Goal: Information Seeking & Learning: Learn about a topic

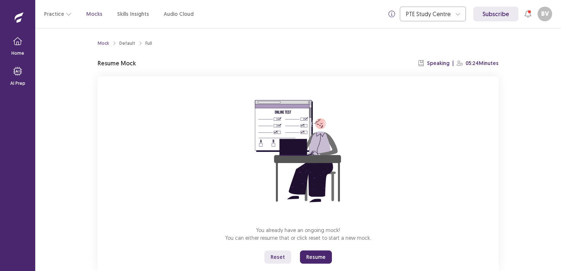
scroll to position [19, 0]
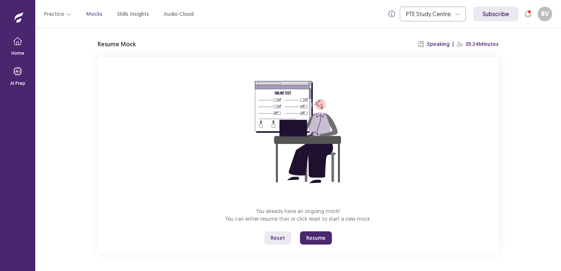
click at [279, 235] on button "Reset" at bounding box center [277, 237] width 27 height 13
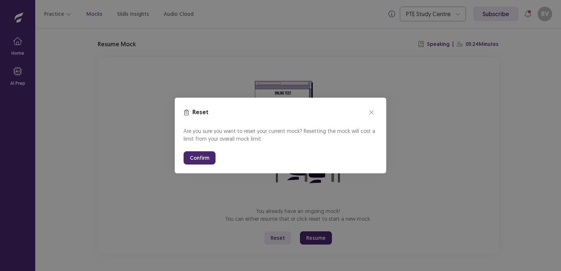
click at [197, 157] on button "Confirm" at bounding box center [199, 157] width 32 height 13
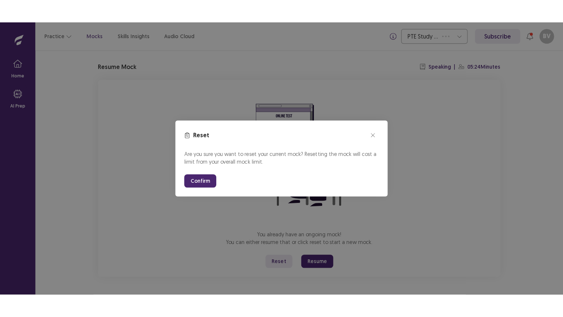
scroll to position [0, 0]
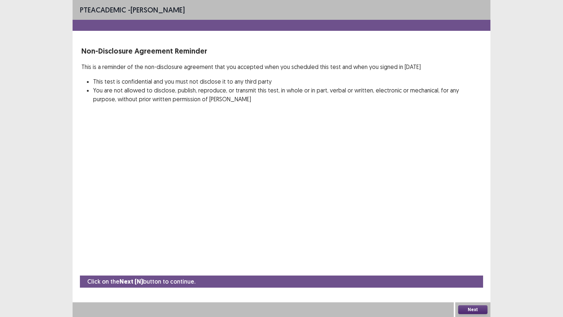
click at [475, 270] on button "Next" at bounding box center [473, 309] width 29 height 9
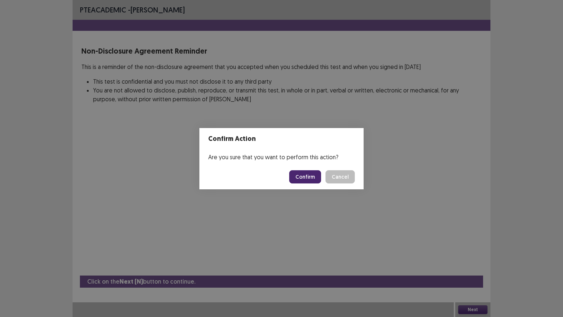
click at [312, 177] on button "Confirm" at bounding box center [305, 176] width 32 height 13
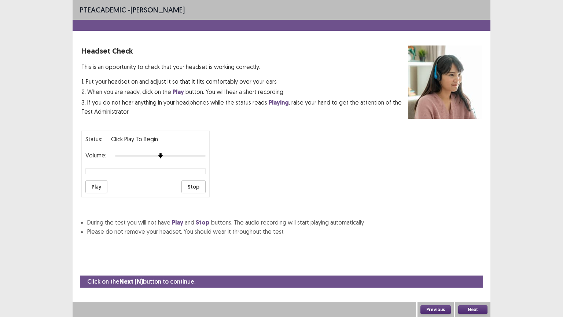
click at [92, 182] on button "Play" at bounding box center [96, 186] width 22 height 13
click at [195, 185] on button "Stop" at bounding box center [194, 186] width 24 height 13
click at [475, 270] on button "Next" at bounding box center [473, 309] width 29 height 9
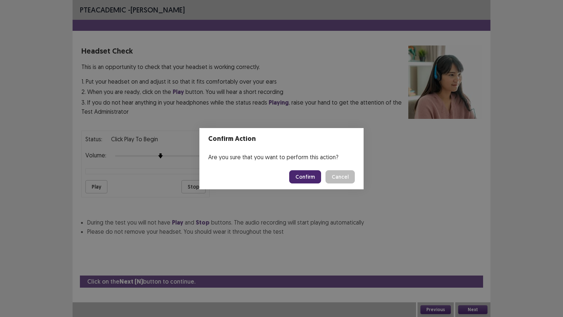
click at [311, 174] on button "Confirm" at bounding box center [305, 176] width 32 height 13
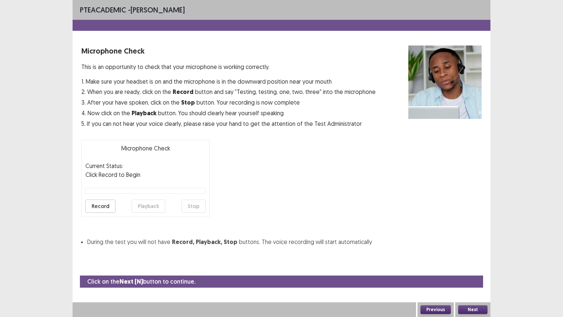
click at [105, 208] on button "Record" at bounding box center [100, 206] width 30 height 13
click at [198, 207] on button "Stop" at bounding box center [194, 206] width 24 height 13
click at [147, 204] on button "Playback" at bounding box center [149, 206] width 34 height 13
click at [481, 270] on button "Next" at bounding box center [473, 309] width 29 height 9
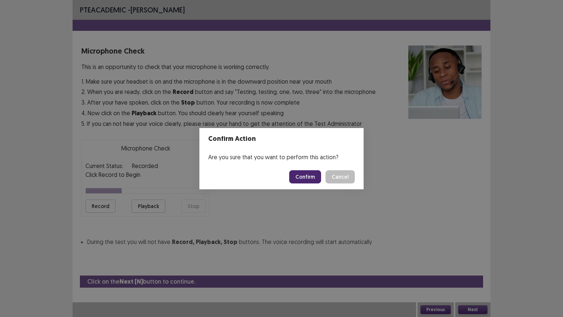
click at [308, 174] on button "Confirm" at bounding box center [305, 176] width 32 height 13
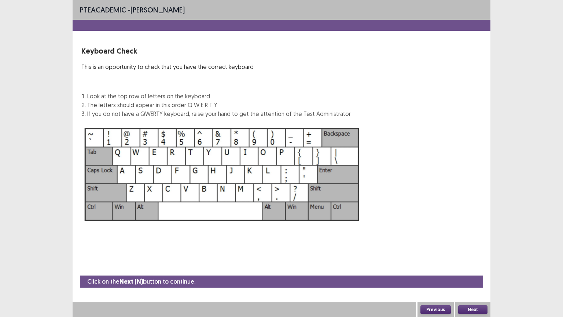
click at [482, 270] on button "Next" at bounding box center [473, 309] width 29 height 9
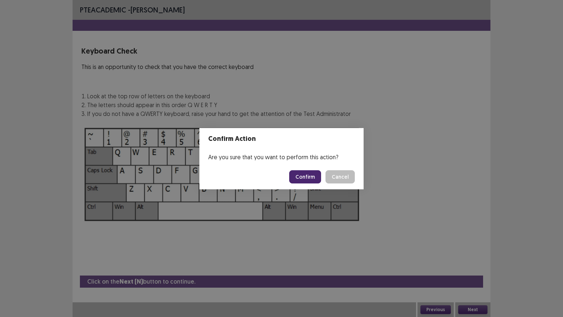
click at [304, 178] on button "Confirm" at bounding box center [305, 176] width 32 height 13
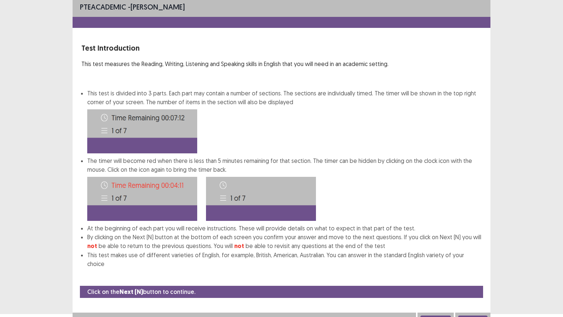
scroll to position [4, 0]
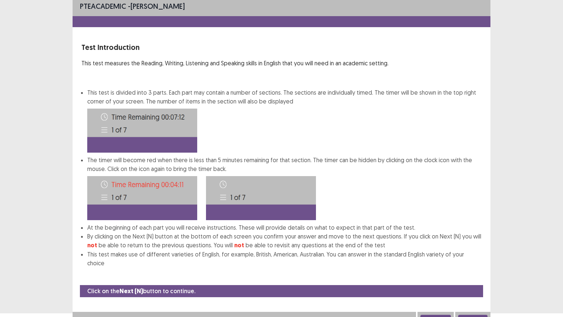
click at [484, 270] on button "Next" at bounding box center [473, 319] width 29 height 9
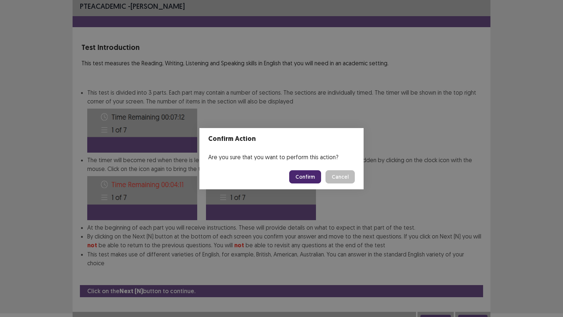
click at [310, 170] on button "Confirm" at bounding box center [305, 176] width 32 height 13
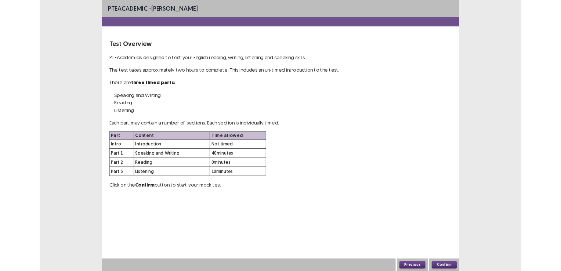
scroll to position [0, 0]
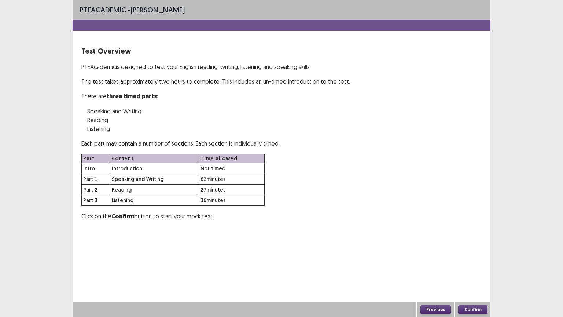
click at [478, 270] on button "Confirm" at bounding box center [473, 309] width 29 height 9
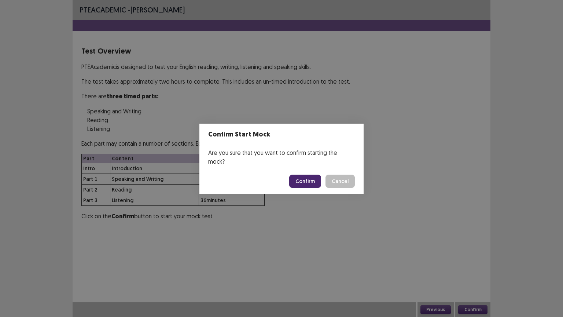
click at [307, 175] on button "Confirm" at bounding box center [305, 181] width 32 height 13
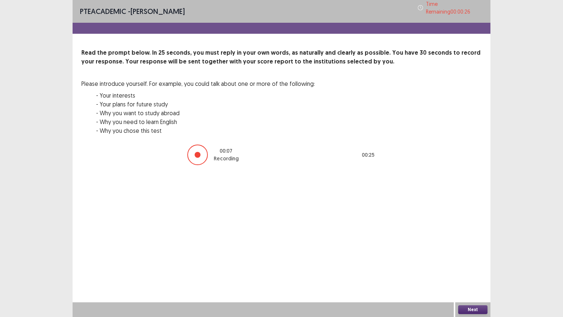
click at [475, 270] on button "Next" at bounding box center [473, 309] width 29 height 9
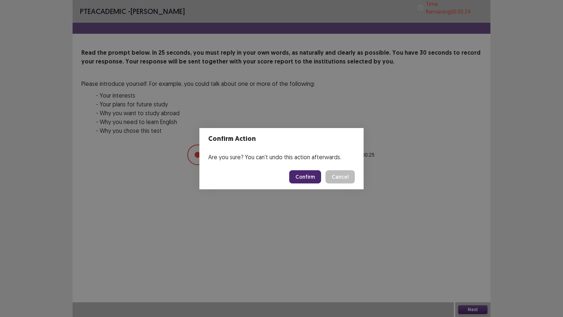
click at [306, 175] on button "Confirm" at bounding box center [305, 176] width 32 height 13
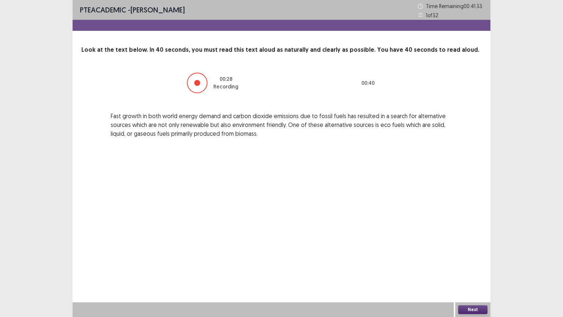
click at [479, 270] on button "Next" at bounding box center [473, 309] width 29 height 9
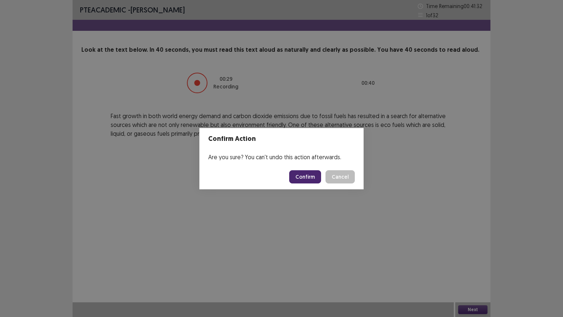
click at [303, 177] on button "Confirm" at bounding box center [305, 176] width 32 height 13
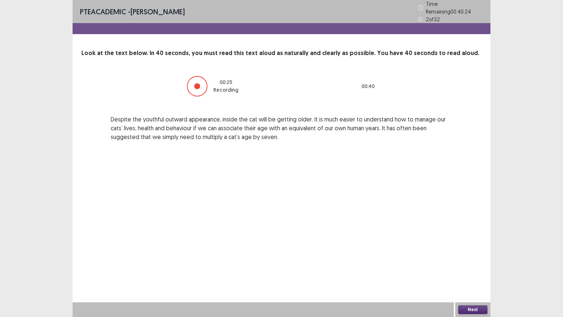
click at [467, 270] on button "Next" at bounding box center [473, 309] width 29 height 9
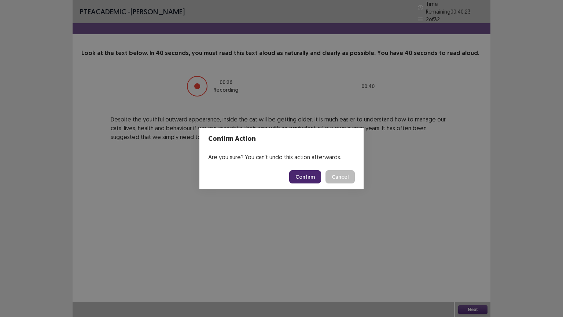
click at [306, 175] on button "Confirm" at bounding box center [305, 176] width 32 height 13
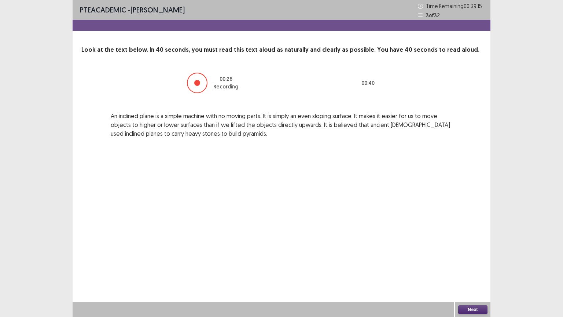
click at [480, 270] on button "Next" at bounding box center [473, 309] width 29 height 9
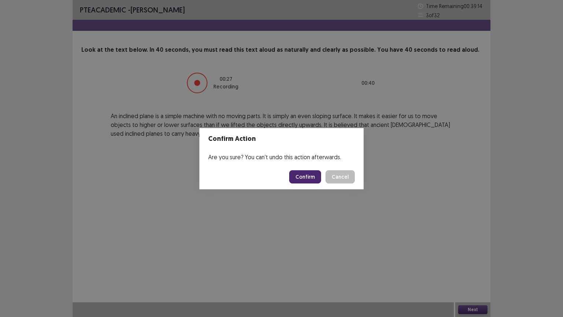
click at [308, 178] on button "Confirm" at bounding box center [305, 176] width 32 height 13
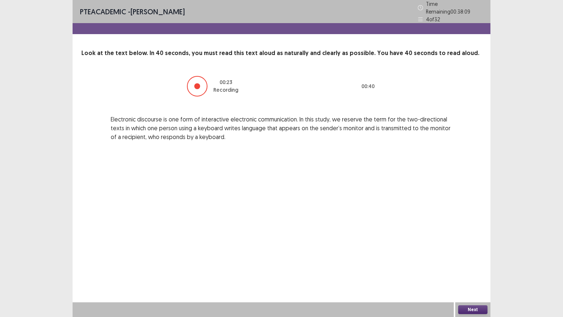
click at [470, 270] on button "Next" at bounding box center [473, 309] width 29 height 9
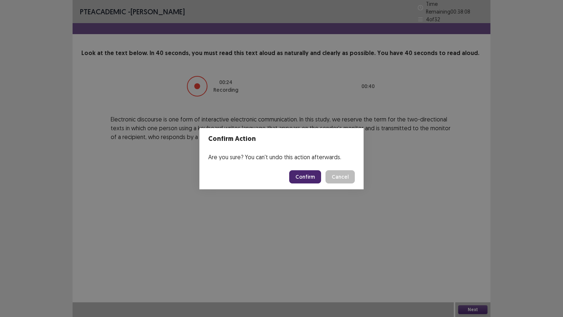
click at [305, 173] on button "Confirm" at bounding box center [305, 176] width 32 height 13
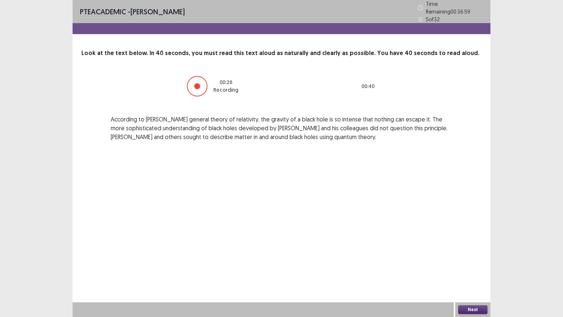
click at [475, 270] on button "Next" at bounding box center [473, 309] width 29 height 9
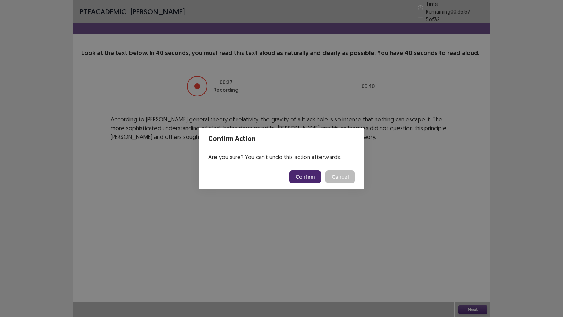
click at [306, 173] on button "Confirm" at bounding box center [305, 176] width 32 height 13
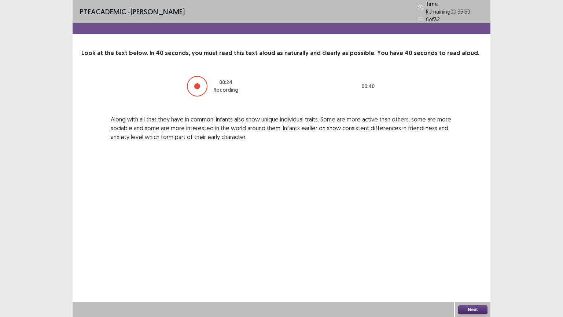
click at [472, 270] on button "Next" at bounding box center [473, 309] width 29 height 9
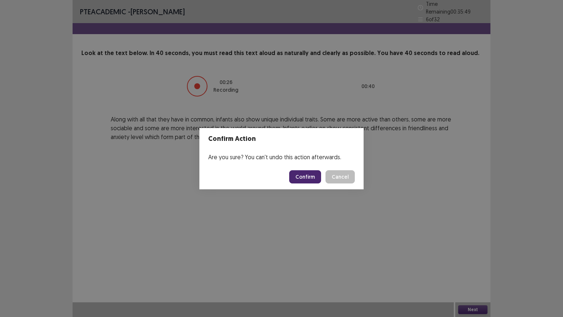
drag, startPoint x: 301, startPoint y: 174, endPoint x: 299, endPoint y: 168, distance: 5.7
click at [301, 174] on button "Confirm" at bounding box center [305, 176] width 32 height 13
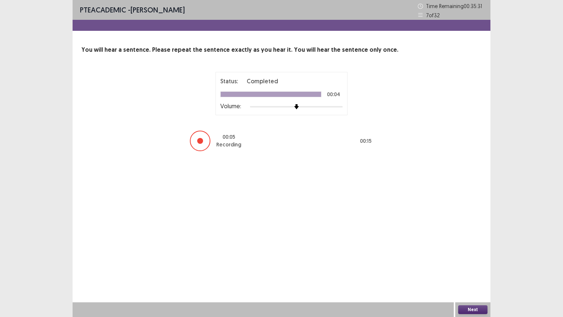
click at [472, 270] on button "Next" at bounding box center [473, 309] width 29 height 9
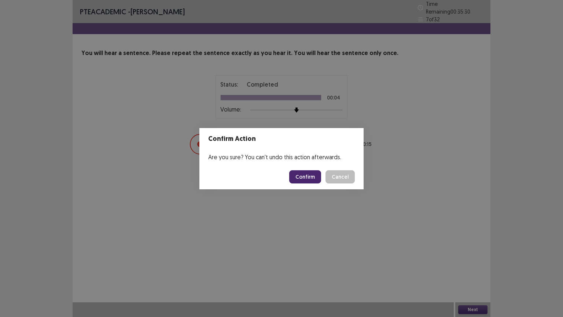
click at [306, 175] on button "Confirm" at bounding box center [305, 176] width 32 height 13
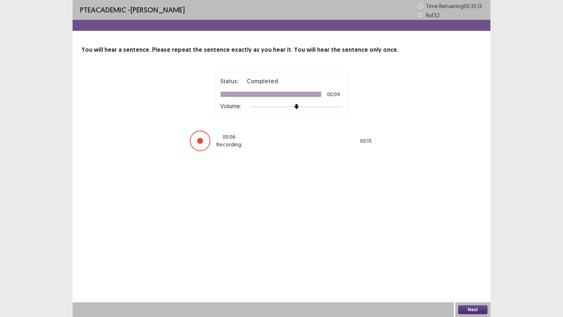
click at [475, 270] on button "Next" at bounding box center [473, 309] width 29 height 9
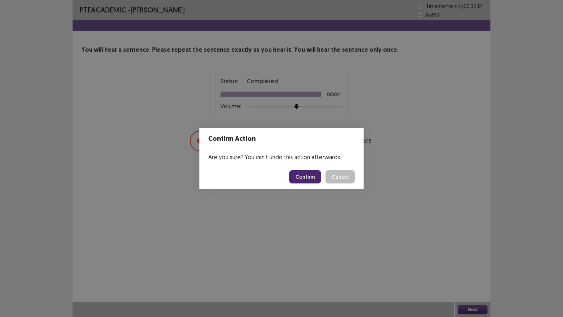
click at [309, 171] on button "Confirm" at bounding box center [305, 176] width 32 height 13
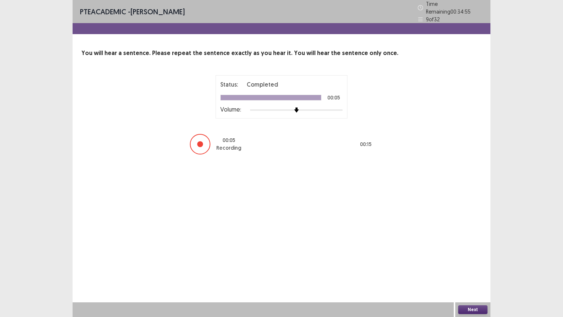
click at [479, 270] on button "Next" at bounding box center [473, 309] width 29 height 9
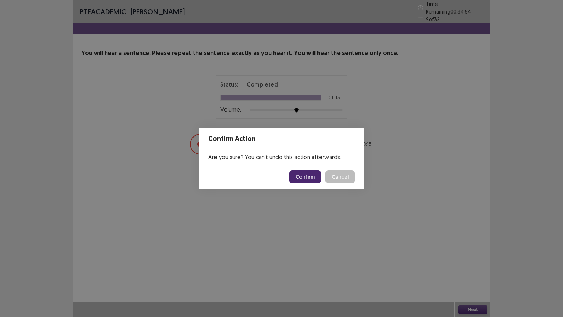
click at [313, 179] on button "Confirm" at bounding box center [305, 176] width 32 height 13
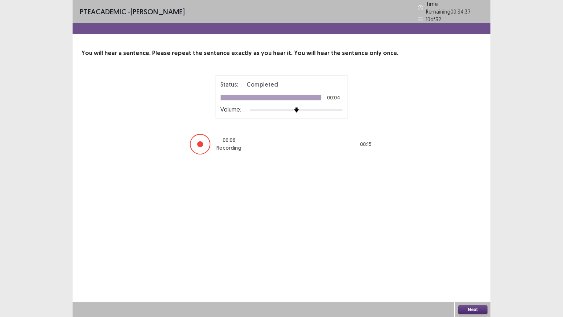
click at [468, 270] on button "Next" at bounding box center [473, 309] width 29 height 9
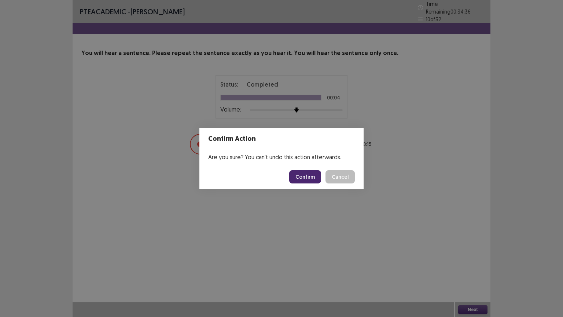
click at [298, 175] on button "Confirm" at bounding box center [305, 176] width 32 height 13
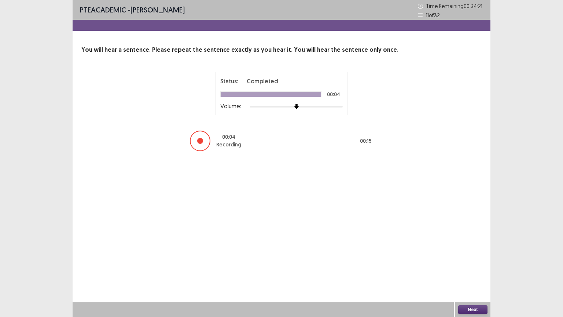
click at [470, 270] on button "Next" at bounding box center [473, 309] width 29 height 9
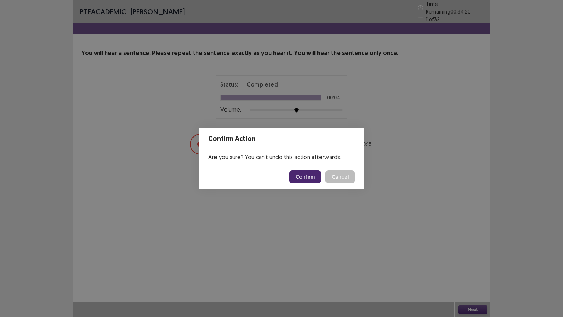
click at [307, 179] on button "Confirm" at bounding box center [305, 176] width 32 height 13
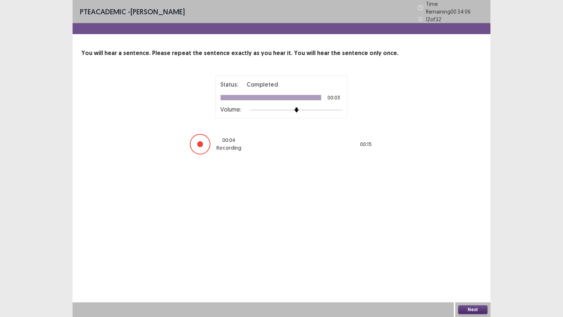
click at [479, 270] on button "Next" at bounding box center [473, 309] width 29 height 9
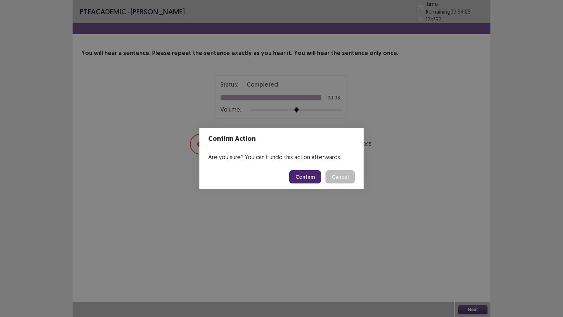
click at [301, 172] on button "Confirm" at bounding box center [305, 176] width 32 height 13
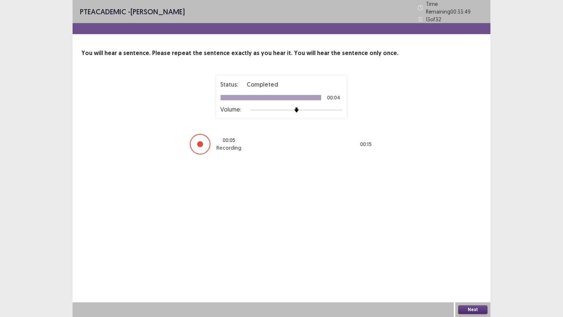
click at [475, 270] on button "Next" at bounding box center [473, 309] width 29 height 9
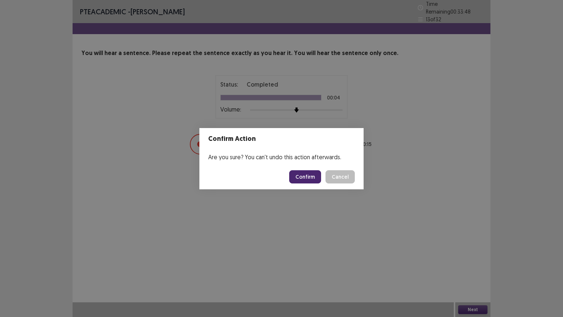
drag, startPoint x: 308, startPoint y: 178, endPoint x: 306, endPoint y: 172, distance: 5.8
click at [308, 178] on button "Confirm" at bounding box center [305, 176] width 32 height 13
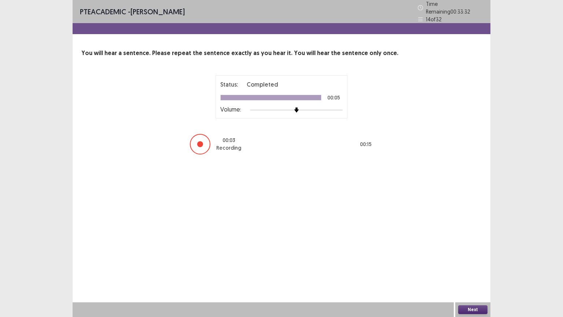
click at [479, 270] on button "Next" at bounding box center [473, 309] width 29 height 9
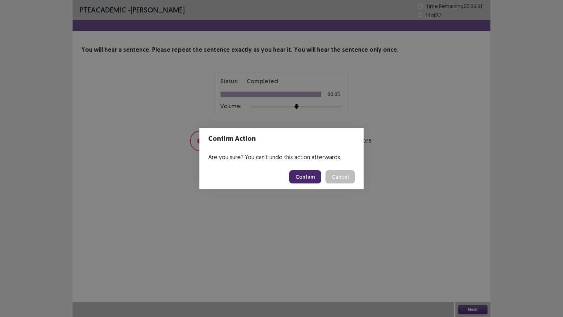
click at [307, 180] on button "Confirm" at bounding box center [305, 176] width 32 height 13
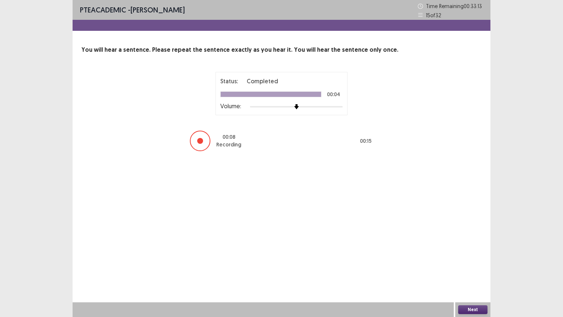
drag, startPoint x: 470, startPoint y: 309, endPoint x: 468, endPoint y: 243, distance: 65.7
click at [471, 270] on div "Next" at bounding box center [473, 309] width 35 height 15
click at [471, 270] on button "Next" at bounding box center [473, 309] width 29 height 9
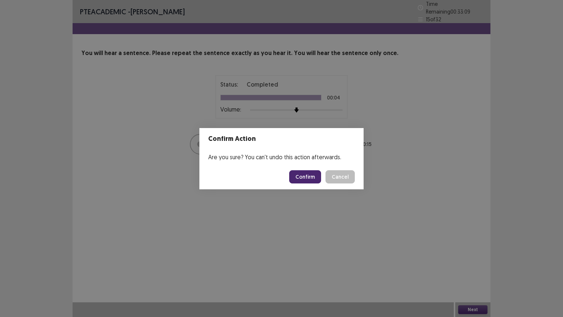
click at [314, 178] on button "Confirm" at bounding box center [305, 176] width 32 height 13
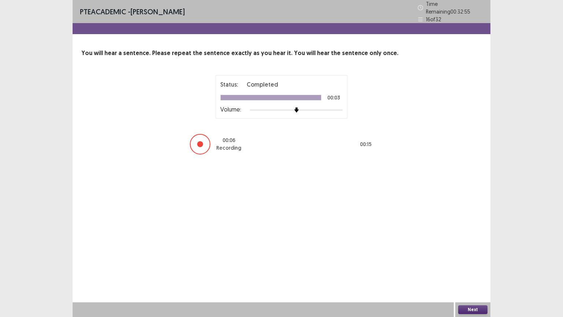
drag, startPoint x: 288, startPoint y: 317, endPoint x: 294, endPoint y: 317, distance: 6.2
click at [288, 270] on div at bounding box center [264, 309] width 382 height 15
click at [477, 270] on button "Next" at bounding box center [473, 309] width 29 height 9
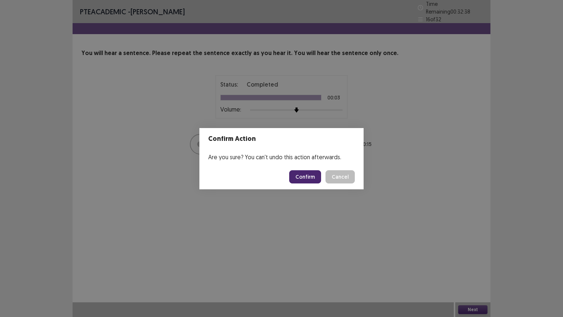
click at [311, 177] on button "Confirm" at bounding box center [305, 176] width 32 height 13
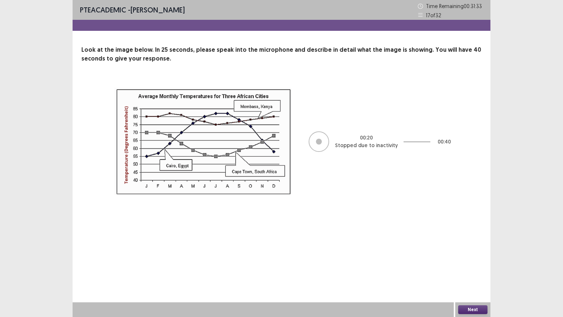
click at [478, 270] on button "Next" at bounding box center [473, 309] width 29 height 9
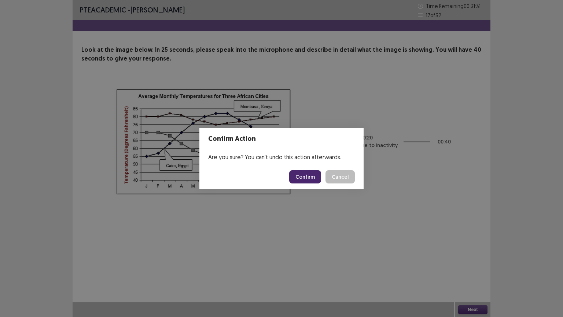
click at [305, 174] on button "Confirm" at bounding box center [305, 176] width 32 height 13
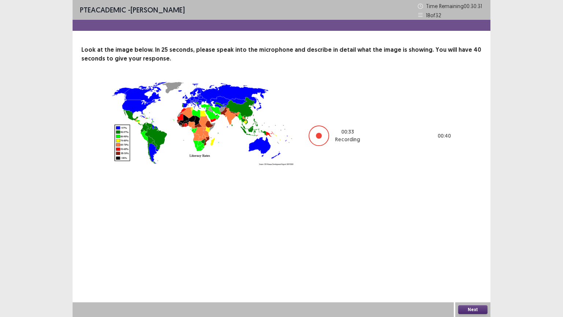
click at [468, 270] on button "Next" at bounding box center [473, 309] width 29 height 9
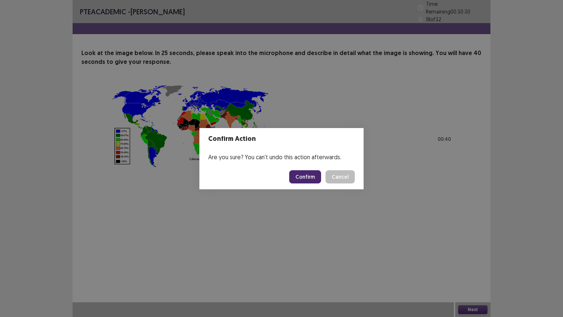
click at [306, 175] on button "Confirm" at bounding box center [305, 176] width 32 height 13
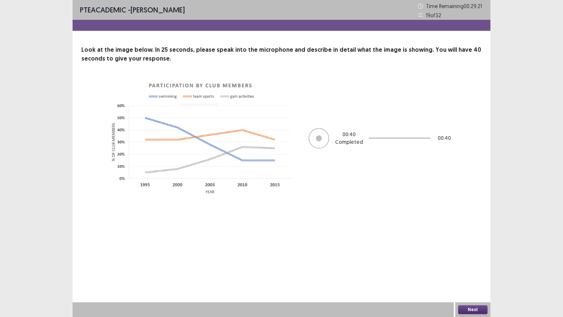
click at [473, 270] on button "Next" at bounding box center [473, 309] width 29 height 9
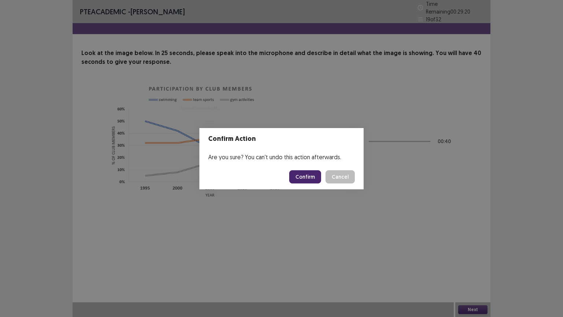
click at [314, 177] on button "Confirm" at bounding box center [305, 176] width 32 height 13
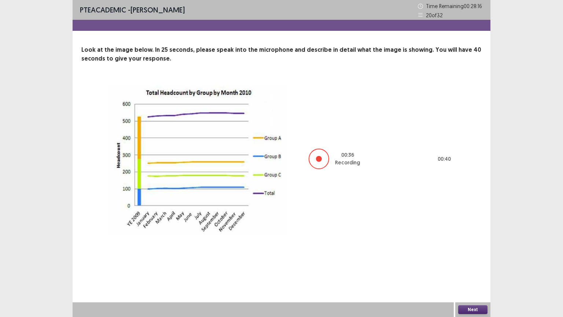
click at [470, 270] on button "Next" at bounding box center [473, 309] width 29 height 9
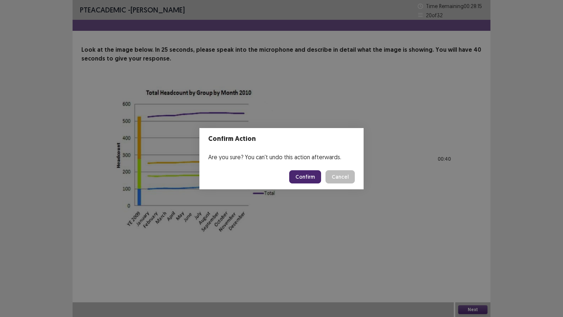
click at [296, 175] on button "Confirm" at bounding box center [305, 176] width 32 height 13
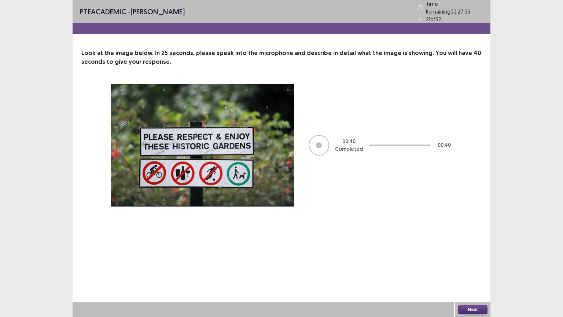
click at [477, 270] on button "Next" at bounding box center [473, 309] width 29 height 9
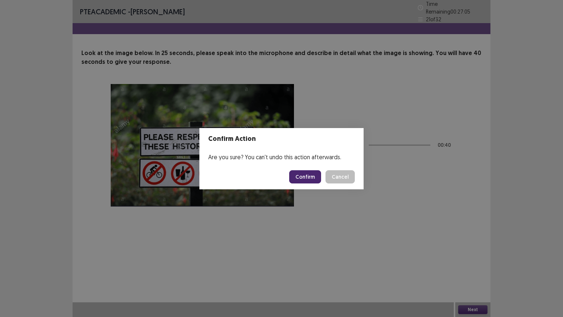
click at [301, 176] on button "Confirm" at bounding box center [305, 176] width 32 height 13
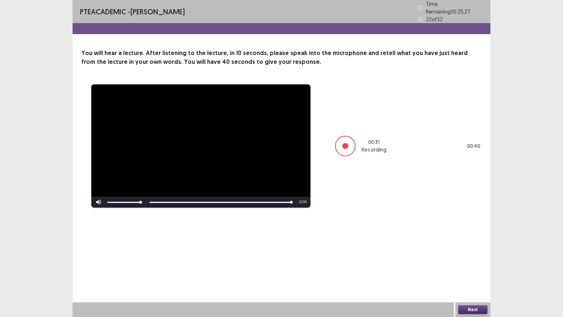
click at [471, 270] on button "Next" at bounding box center [473, 309] width 29 height 9
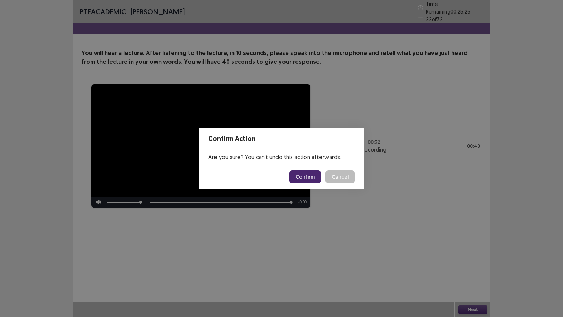
click at [306, 175] on button "Confirm" at bounding box center [305, 176] width 32 height 13
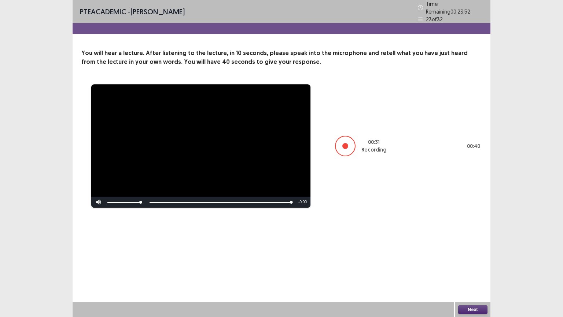
click at [474, 270] on button "Next" at bounding box center [473, 309] width 29 height 9
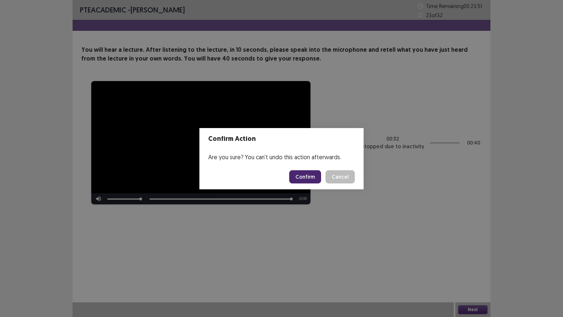
click at [314, 177] on button "Confirm" at bounding box center [305, 176] width 32 height 13
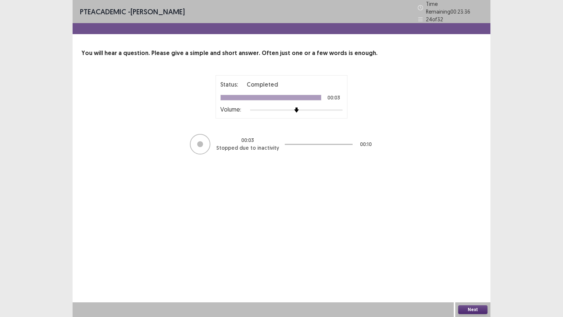
click at [471, 270] on button "Next" at bounding box center [473, 309] width 29 height 9
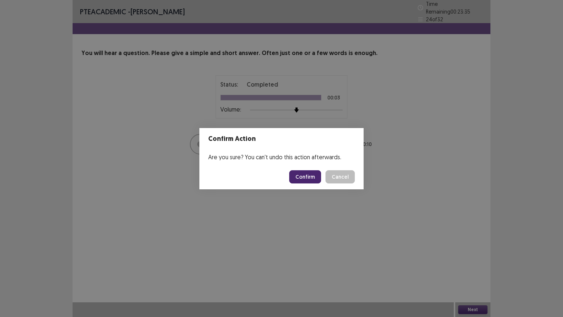
click at [298, 175] on button "Confirm" at bounding box center [305, 176] width 32 height 13
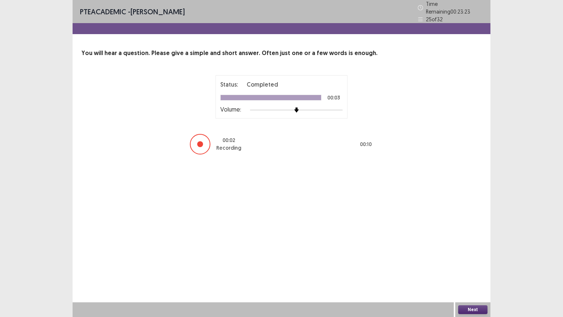
click at [473, 270] on button "Next" at bounding box center [473, 309] width 29 height 9
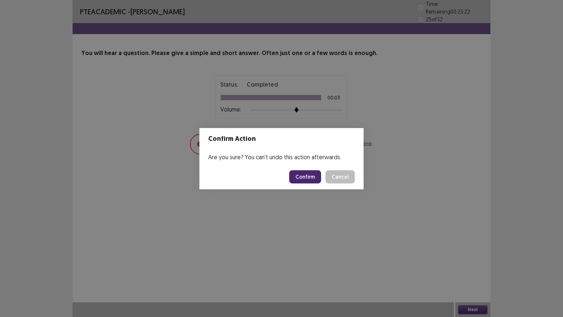
click at [311, 172] on button "Confirm" at bounding box center [305, 176] width 32 height 13
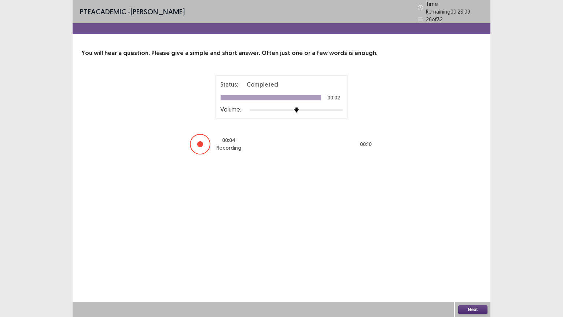
click at [470, 270] on button "Next" at bounding box center [473, 309] width 29 height 9
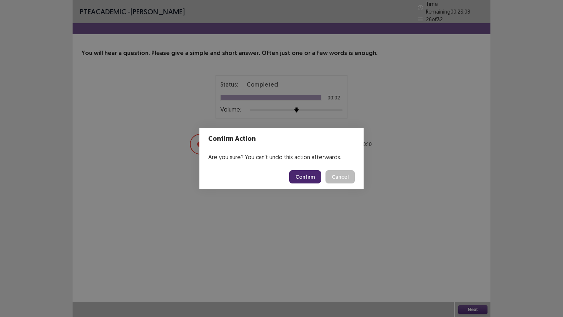
click at [308, 172] on button "Confirm" at bounding box center [305, 176] width 32 height 13
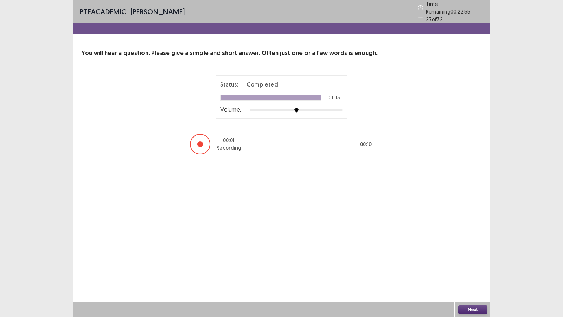
click at [470, 270] on button "Next" at bounding box center [473, 309] width 29 height 9
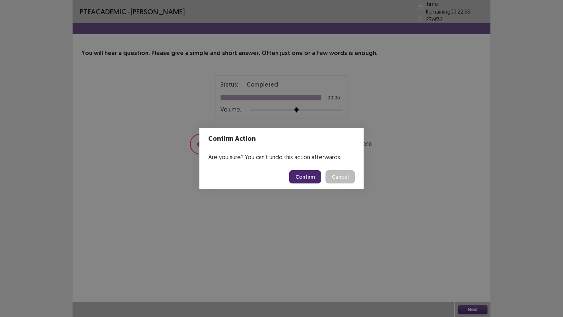
click at [310, 174] on button "Confirm" at bounding box center [305, 176] width 32 height 13
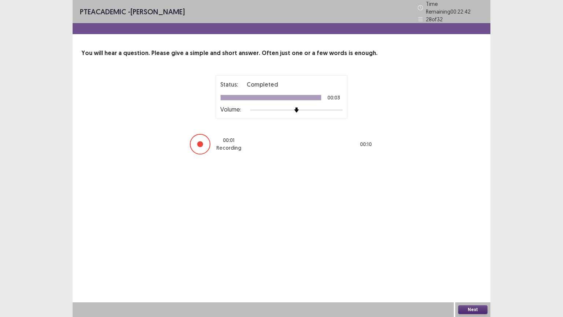
click at [470, 270] on button "Next" at bounding box center [473, 309] width 29 height 9
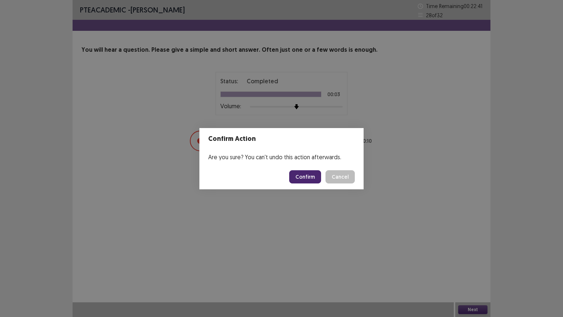
click at [305, 177] on button "Confirm" at bounding box center [305, 176] width 32 height 13
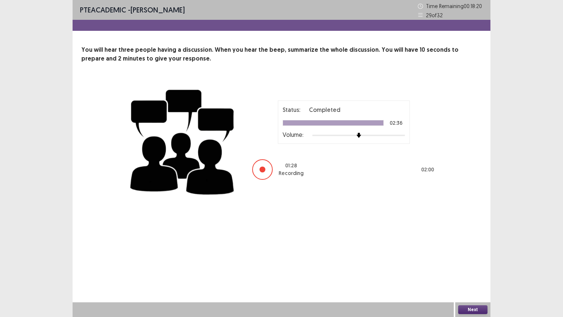
click at [467, 270] on button "Next" at bounding box center [473, 309] width 29 height 9
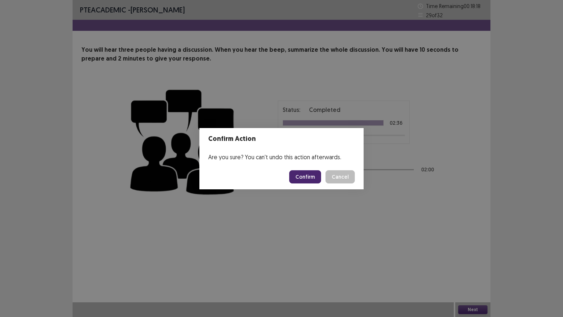
click at [312, 179] on button "Confirm" at bounding box center [305, 176] width 32 height 13
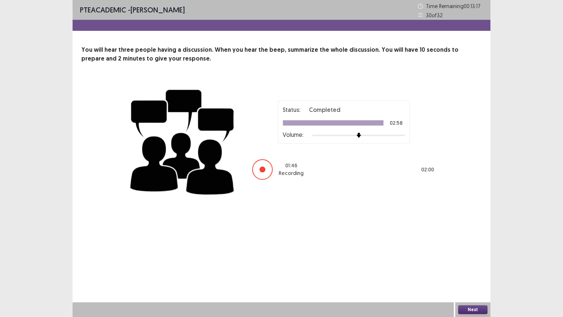
click at [472, 270] on button "Next" at bounding box center [473, 309] width 29 height 9
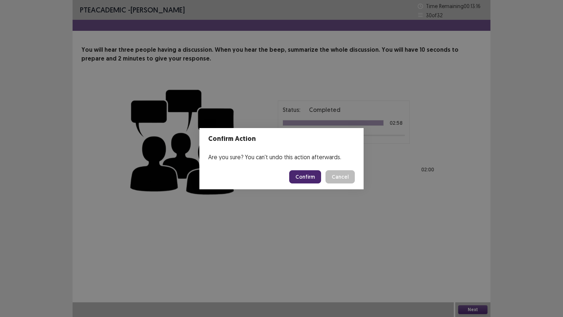
click at [313, 177] on button "Confirm" at bounding box center [305, 176] width 32 height 13
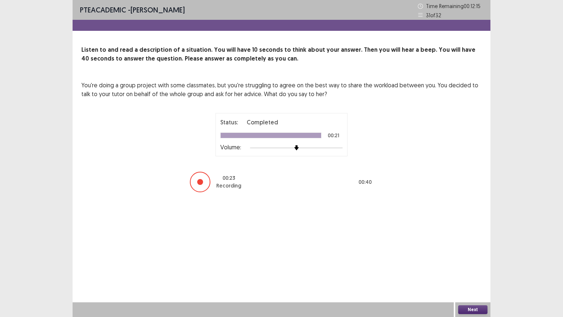
click at [470, 270] on button "Next" at bounding box center [473, 309] width 29 height 9
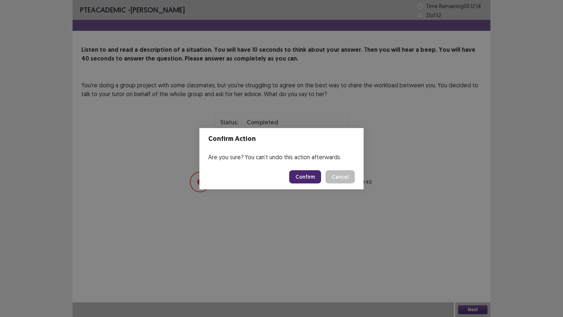
click at [304, 179] on button "Confirm" at bounding box center [305, 176] width 32 height 13
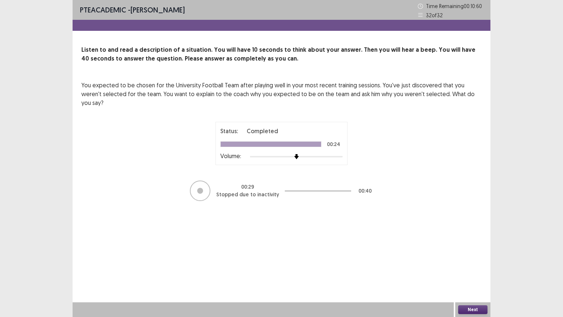
click at [474, 270] on button "Next" at bounding box center [473, 309] width 29 height 9
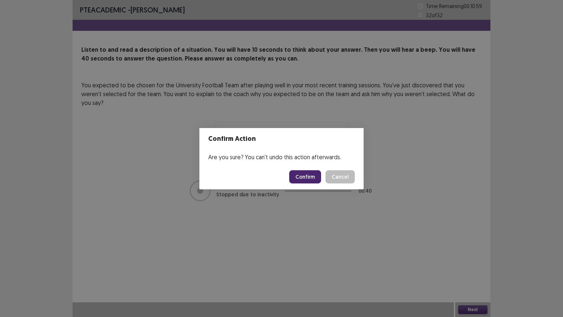
click at [308, 178] on button "Confirm" at bounding box center [305, 176] width 32 height 13
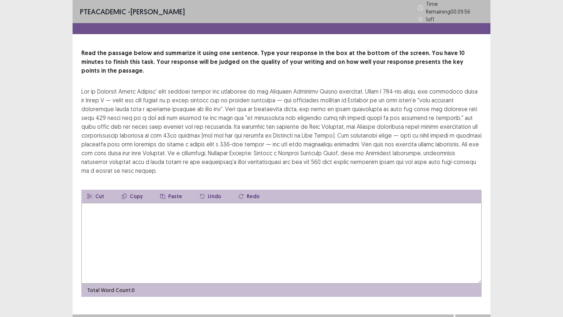
click at [98, 208] on textarea at bounding box center [281, 243] width 401 height 81
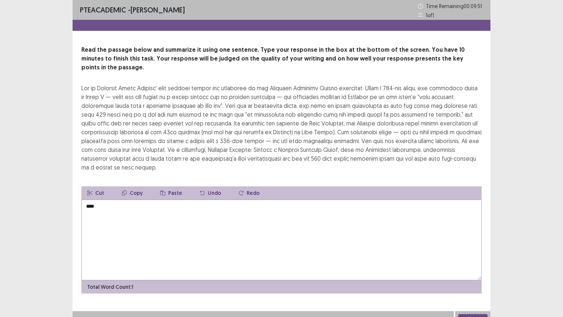
click at [92, 207] on textarea "***" at bounding box center [281, 240] width 401 height 81
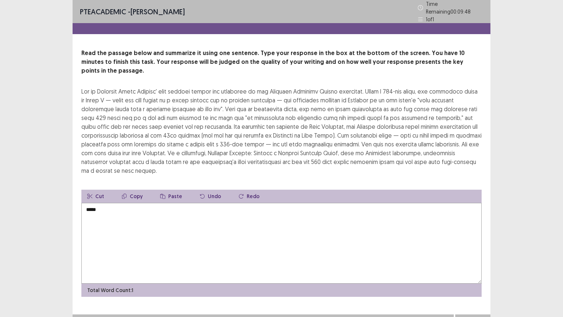
click at [120, 203] on textarea "****" at bounding box center [281, 243] width 401 height 81
drag, startPoint x: 113, startPoint y: 201, endPoint x: 102, endPoint y: 200, distance: 10.7
click at [102, 203] on textarea "****" at bounding box center [281, 243] width 401 height 81
click at [534, 266] on div "PTE academic - [PERSON_NAME] Time Remaining 00 : 09 : 46 1 of 1 Read the passag…" at bounding box center [281, 164] width 563 height 329
click at [59, 40] on div "PTE academic - [PERSON_NAME] Time Remaining 00 : 09 : 45 1 of 1 Read the passag…" at bounding box center [281, 164] width 563 height 329
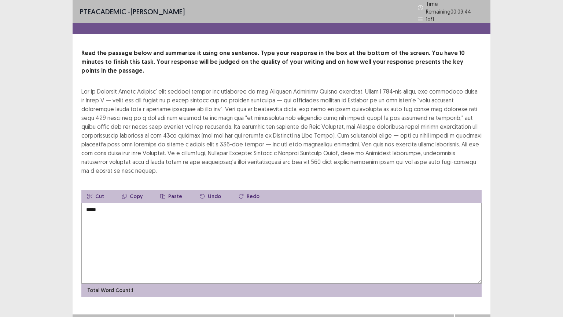
click at [50, 41] on div "PTE academic - [PERSON_NAME] Time Remaining 00 : 09 : 44 1 of 1 Read the passag…" at bounding box center [281, 164] width 563 height 329
click at [45, 41] on div "PTE academic - [PERSON_NAME] Time Remaining 00 : 09 : 44 1 of 1 Read the passag…" at bounding box center [281, 164] width 563 height 329
click at [39, 42] on div "PTE academic - [PERSON_NAME] Time Remaining 00 : 09 : 44 1 of 1 Read the passag…" at bounding box center [281, 164] width 563 height 329
click at [100, 210] on textarea "****" at bounding box center [281, 243] width 401 height 81
click at [100, 190] on button "Cut" at bounding box center [95, 196] width 29 height 13
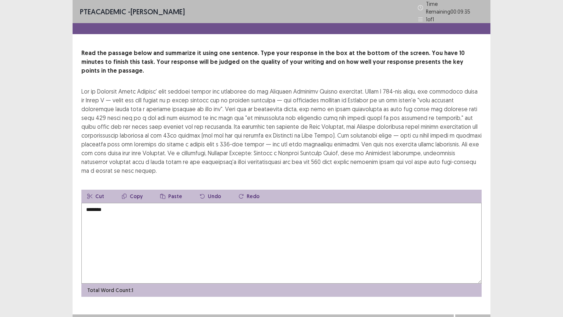
click at [101, 190] on button "Cut" at bounding box center [95, 196] width 29 height 13
drag, startPoint x: 100, startPoint y: 184, endPoint x: 95, endPoint y: 188, distance: 6.2
click at [95, 190] on button "Cut" at bounding box center [95, 196] width 29 height 13
drag, startPoint x: 69, startPoint y: 205, endPoint x: 97, endPoint y: 204, distance: 27.9
click at [97, 204] on div "PTE academic - [PERSON_NAME] Time Remaining 00 : 09 : 34 1 of 1 Read the passag…" at bounding box center [281, 164] width 563 height 329
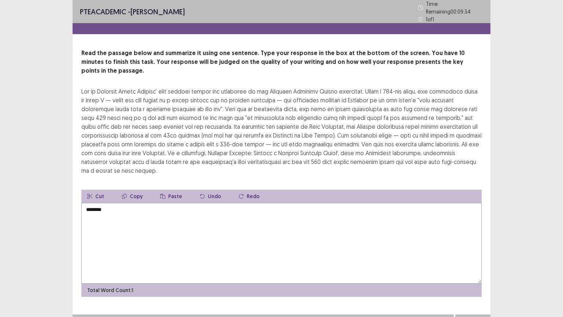
click at [98, 203] on textarea "********" at bounding box center [281, 243] width 401 height 81
click at [94, 190] on button "Cut" at bounding box center [95, 196] width 29 height 13
drag, startPoint x: 92, startPoint y: 193, endPoint x: 91, endPoint y: 198, distance: 5.3
click at [91, 203] on textarea "********" at bounding box center [281, 243] width 401 height 81
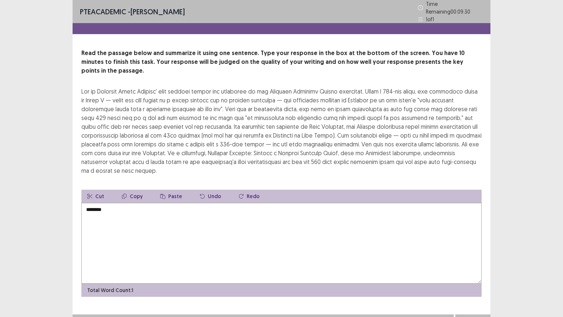
click at [90, 204] on textarea "********" at bounding box center [281, 243] width 401 height 81
click at [93, 203] on textarea "********" at bounding box center [281, 243] width 401 height 81
type textarea "**********"
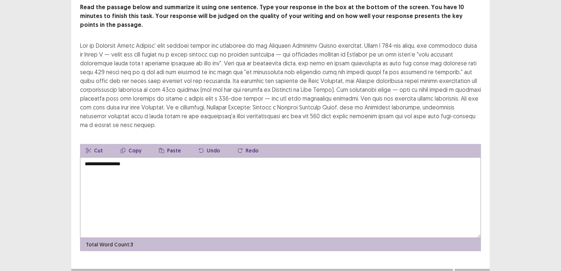
scroll to position [32, 0]
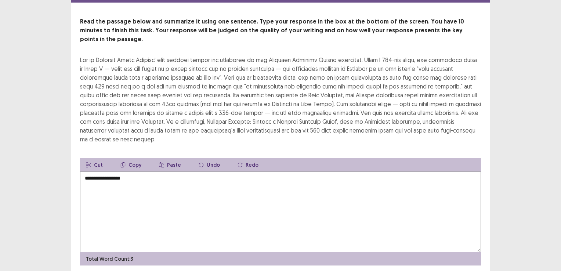
click at [154, 174] on textarea "**********" at bounding box center [280, 211] width 401 height 81
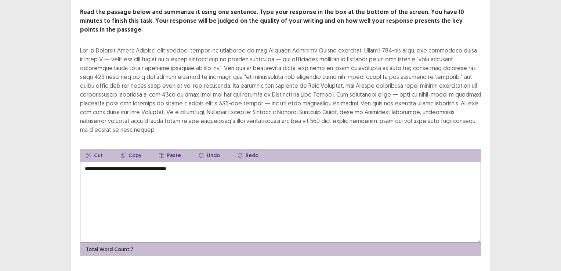
scroll to position [46, 0]
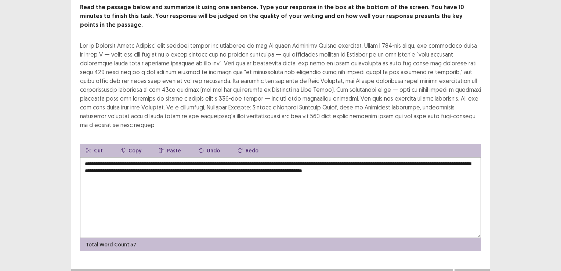
click at [93, 157] on textarea "**********" at bounding box center [280, 197] width 401 height 81
type textarea "**********"
click at [471, 270] on button "Next" at bounding box center [471, 275] width 29 height 9
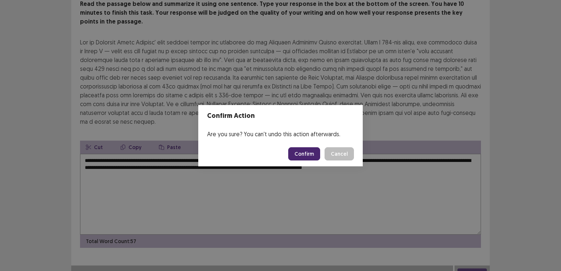
click at [299, 151] on button "Confirm" at bounding box center [304, 153] width 32 height 13
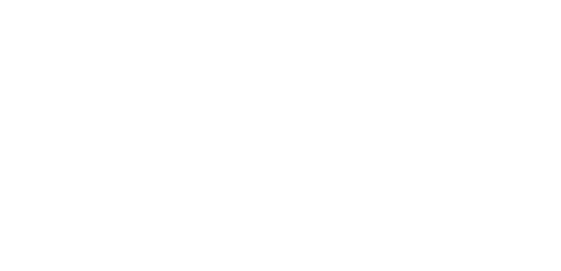
scroll to position [0, 0]
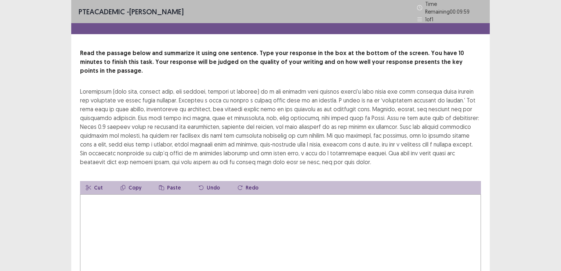
click at [89, 194] on textarea at bounding box center [280, 234] width 401 height 81
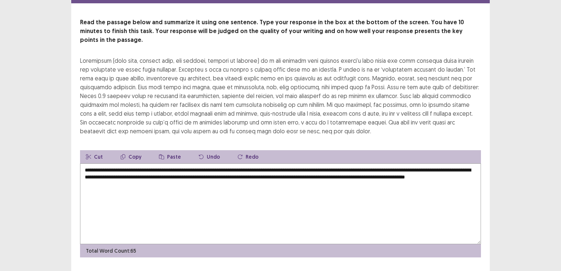
scroll to position [37, 0]
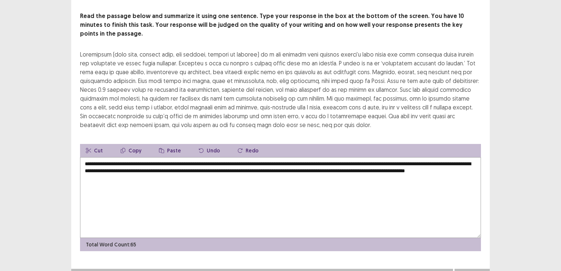
type textarea "**********"
click at [466, 270] on button "Next" at bounding box center [471, 275] width 29 height 9
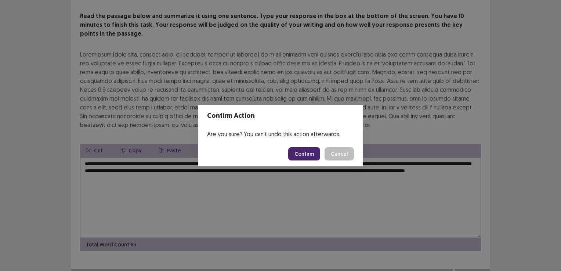
click at [301, 154] on button "Confirm" at bounding box center [304, 153] width 32 height 13
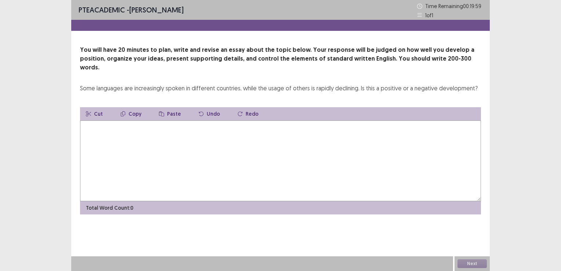
click at [98, 126] on textarea at bounding box center [280, 160] width 401 height 81
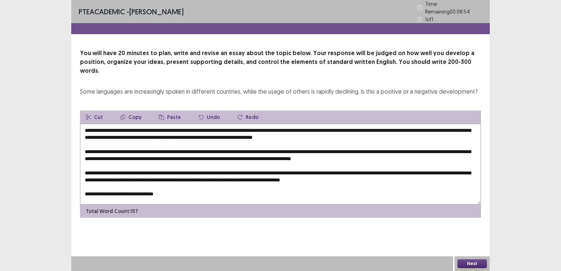
click at [95, 182] on textarea "**********" at bounding box center [280, 164] width 401 height 81
click at [169, 183] on textarea "**********" at bounding box center [280, 164] width 401 height 81
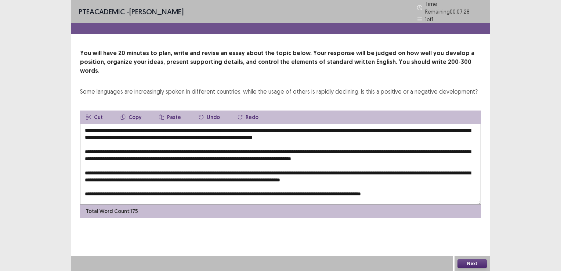
click at [318, 182] on textarea at bounding box center [280, 164] width 401 height 81
click at [129, 124] on textarea at bounding box center [280, 164] width 401 height 81
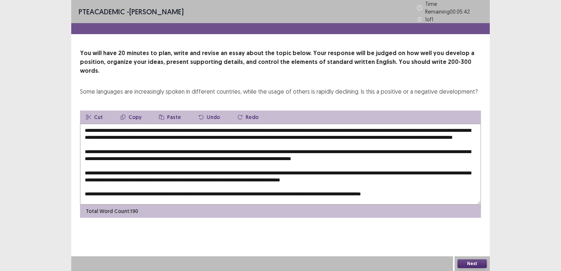
drag, startPoint x: 129, startPoint y: 118, endPoint x: 120, endPoint y: 121, distance: 8.8
click at [120, 124] on textarea at bounding box center [280, 164] width 401 height 81
drag, startPoint x: 372, startPoint y: 118, endPoint x: 129, endPoint y: 111, distance: 243.0
click at [129, 111] on div "Cut Copy Paste Undo Redo Total Word Count: 190" at bounding box center [280, 163] width 401 height 107
click at [135, 110] on button "Copy" at bounding box center [130, 116] width 33 height 13
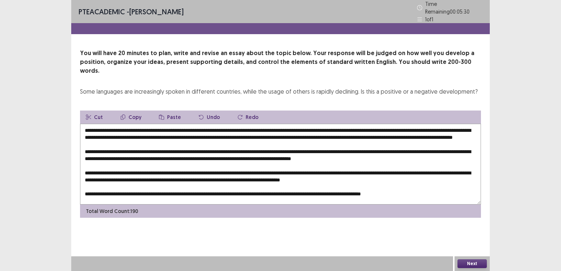
click at [199, 149] on textarea at bounding box center [280, 164] width 401 height 81
click at [174, 110] on button "Paste" at bounding box center [170, 116] width 34 height 13
click at [128, 124] on textarea at bounding box center [280, 164] width 401 height 81
click at [129, 124] on textarea at bounding box center [280, 164] width 401 height 81
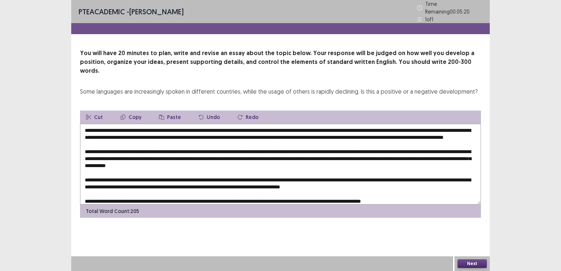
click at [200, 146] on textarea at bounding box center [280, 164] width 401 height 81
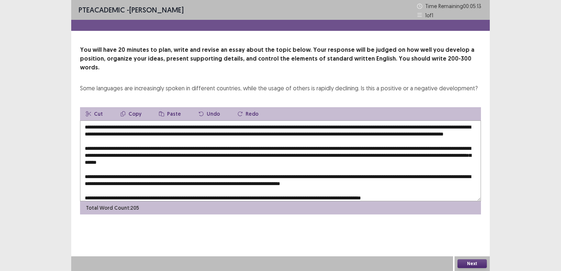
click at [212, 160] on textarea at bounding box center [280, 160] width 401 height 81
click at [164, 107] on button "Paste" at bounding box center [170, 113] width 34 height 13
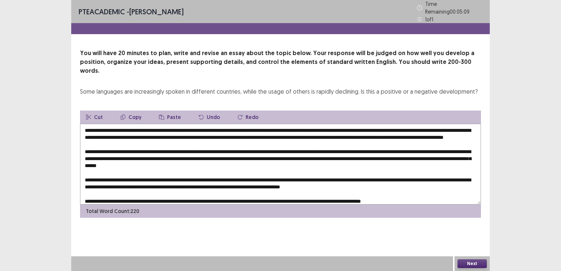
click at [212, 160] on textarea at bounding box center [280, 164] width 401 height 81
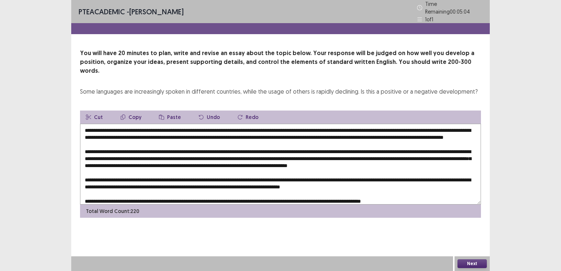
scroll to position [18, 0]
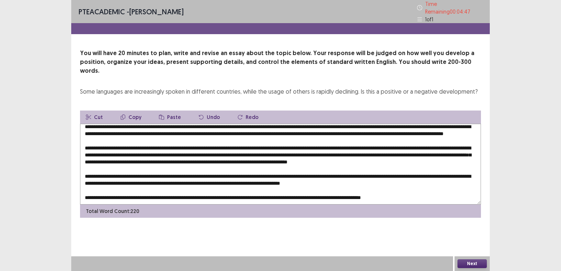
click at [193, 164] on textarea at bounding box center [280, 164] width 401 height 81
click at [169, 110] on button "Paste" at bounding box center [170, 116] width 34 height 13
click at [244, 186] on textarea at bounding box center [280, 164] width 401 height 81
click at [164, 110] on button "Paste" at bounding box center [170, 116] width 34 height 13
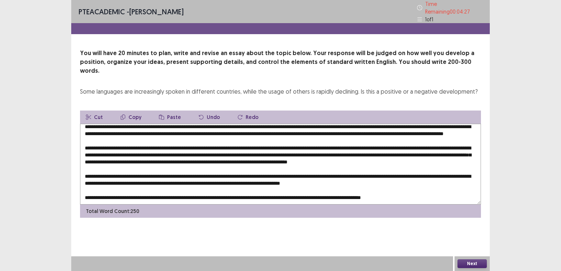
scroll to position [28, 0]
click at [244, 181] on textarea at bounding box center [280, 164] width 401 height 81
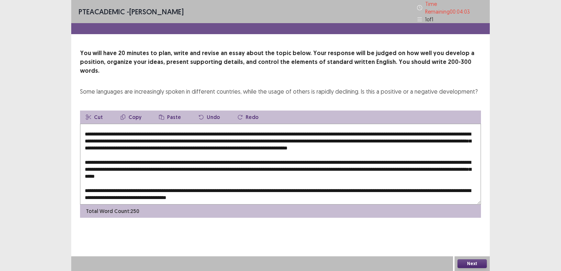
scroll to position [32, 0]
click at [247, 165] on textarea at bounding box center [280, 164] width 401 height 81
click at [164, 110] on button "Paste" at bounding box center [170, 116] width 34 height 13
click at [247, 164] on textarea at bounding box center [280, 164] width 401 height 81
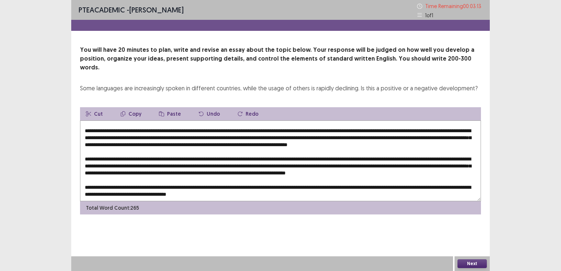
scroll to position [0, 0]
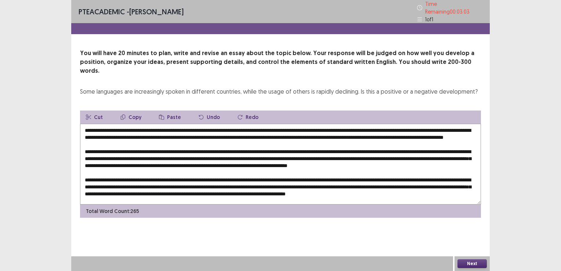
click at [95, 133] on textarea at bounding box center [280, 164] width 401 height 81
click at [96, 133] on textarea at bounding box center [280, 164] width 401 height 81
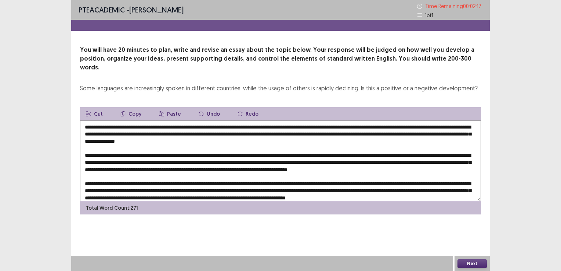
drag, startPoint x: 166, startPoint y: 135, endPoint x: 96, endPoint y: 134, distance: 70.1
click at [96, 134] on textarea at bounding box center [280, 160] width 401 height 81
click at [133, 107] on button "Copy" at bounding box center [130, 113] width 33 height 13
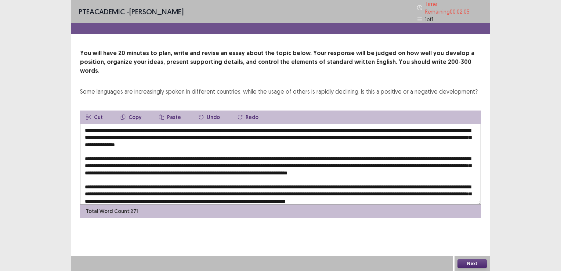
click at [227, 155] on textarea at bounding box center [280, 164] width 401 height 81
click at [174, 110] on button "Paste" at bounding box center [170, 116] width 34 height 13
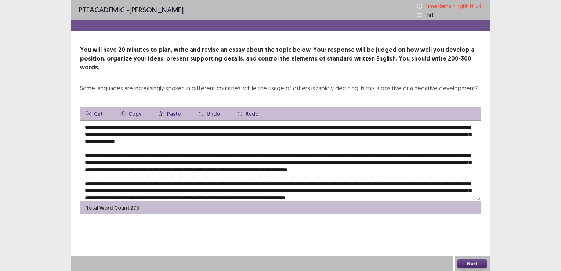
click at [308, 154] on textarea at bounding box center [280, 160] width 401 height 81
click at [199, 133] on textarea at bounding box center [280, 160] width 401 height 81
drag, startPoint x: 58, startPoint y: 136, endPoint x: 125, endPoint y: 137, distance: 67.9
click at [61, 137] on div "PTE academic - [PERSON_NAME] Time Remaining 00 : 01 : 47 1 of 1 You will have 2…" at bounding box center [280, 135] width 561 height 271
click at [200, 133] on textarea at bounding box center [280, 160] width 401 height 81
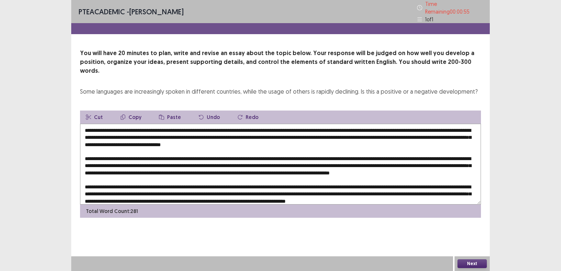
click at [216, 133] on textarea at bounding box center [280, 164] width 401 height 81
click at [220, 133] on textarea at bounding box center [280, 164] width 401 height 81
click at [222, 133] on textarea at bounding box center [280, 164] width 401 height 81
click at [232, 165] on textarea at bounding box center [280, 164] width 401 height 81
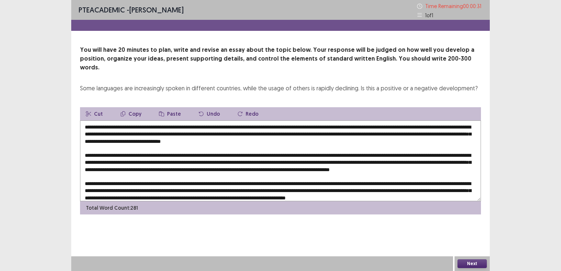
click at [222, 134] on textarea at bounding box center [280, 160] width 401 height 81
drag, startPoint x: 255, startPoint y: 132, endPoint x: 189, endPoint y: 131, distance: 66.8
click at [189, 131] on textarea at bounding box center [280, 160] width 401 height 81
click at [138, 107] on button "Copy" at bounding box center [130, 113] width 33 height 13
click at [136, 107] on button "Copy" at bounding box center [130, 113] width 33 height 13
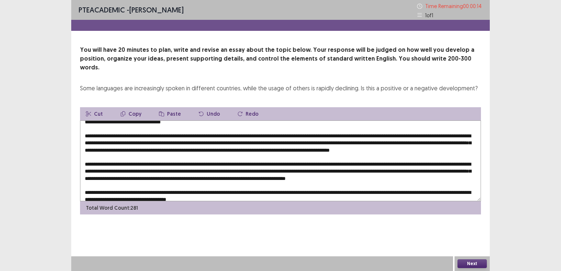
scroll to position [37, 0]
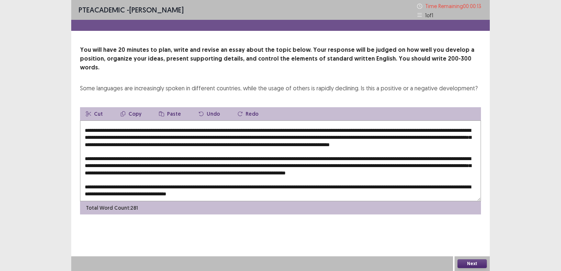
click at [324, 153] on textarea at bounding box center [280, 160] width 401 height 81
click at [166, 107] on button "Paste" at bounding box center [170, 113] width 34 height 13
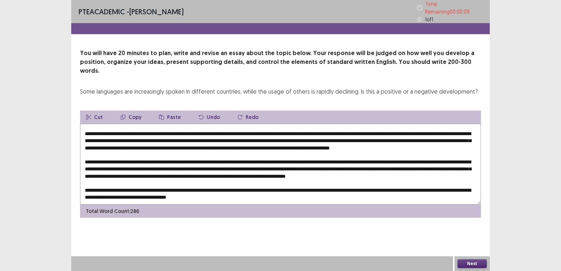
click at [324, 152] on textarea at bounding box center [280, 164] width 401 height 81
type textarea "**********"
click at [475, 264] on button "Next" at bounding box center [471, 263] width 29 height 9
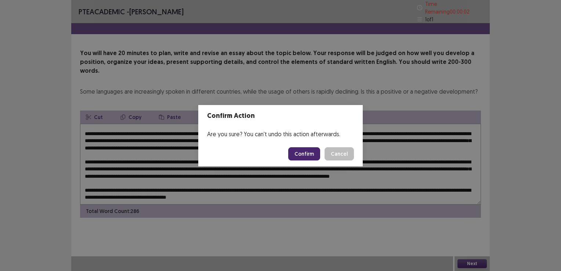
click at [308, 152] on button "Confirm" at bounding box center [304, 153] width 32 height 13
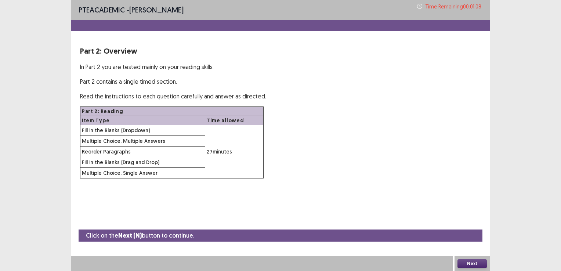
click at [474, 263] on button "Next" at bounding box center [471, 263] width 29 height 9
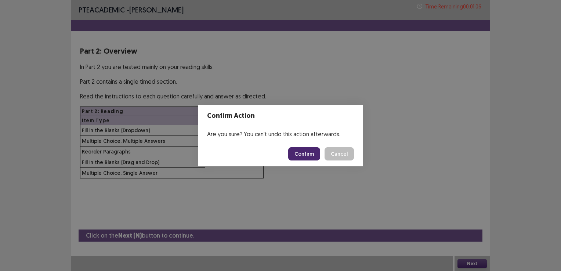
click at [299, 153] on button "Confirm" at bounding box center [304, 153] width 32 height 13
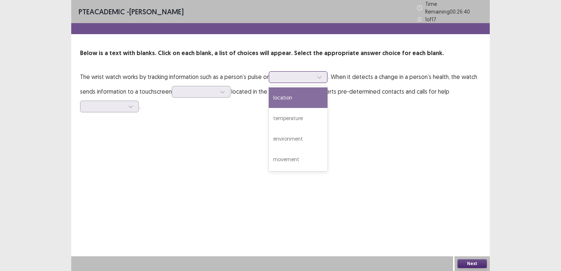
click at [321, 75] on icon at bounding box center [319, 76] width 5 height 5
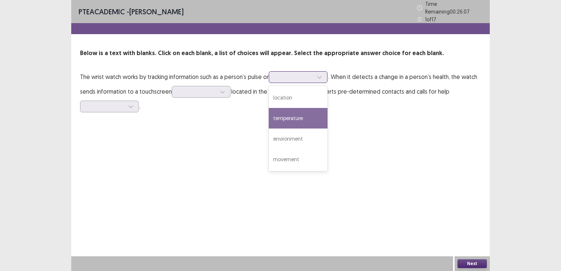
click at [299, 117] on div "temperature" at bounding box center [298, 118] width 59 height 21
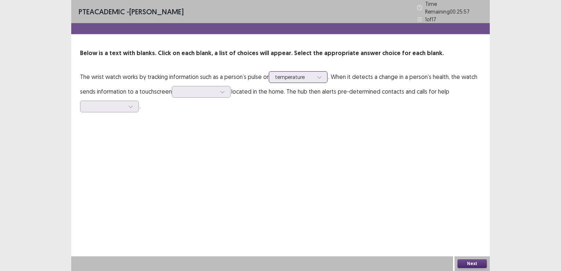
click at [322, 74] on icon at bounding box center [319, 76] width 5 height 5
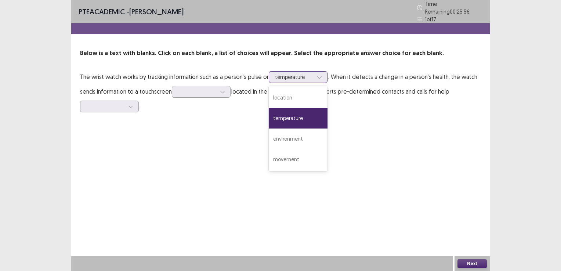
click at [322, 74] on icon at bounding box center [319, 76] width 5 height 5
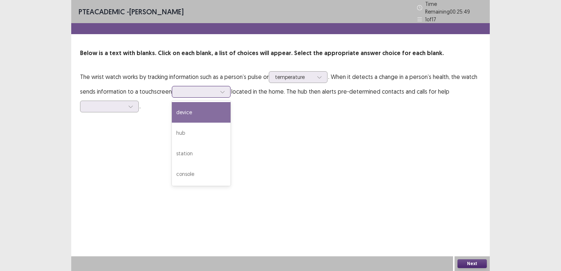
click at [223, 91] on div at bounding box center [222, 91] width 11 height 11
click at [214, 118] on div "device" at bounding box center [201, 112] width 59 height 21
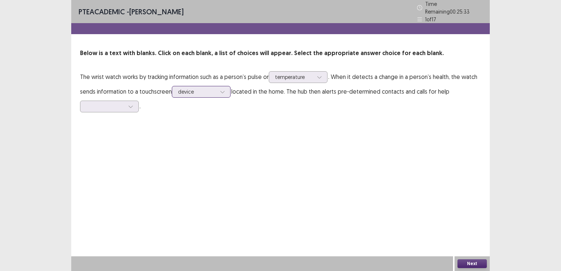
click at [224, 89] on icon at bounding box center [222, 91] width 5 height 5
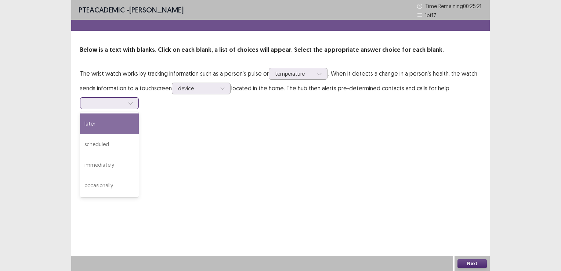
click at [131, 102] on icon at bounding box center [130, 103] width 5 height 5
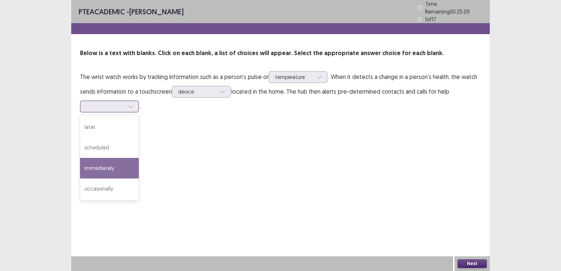
click at [118, 169] on div "immediately" at bounding box center [109, 168] width 59 height 21
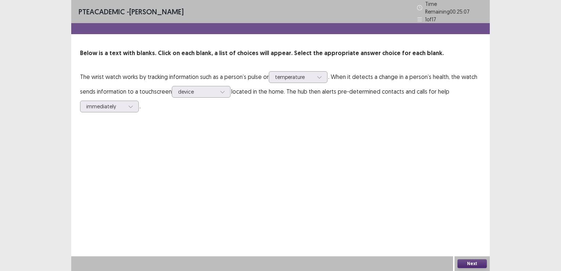
click at [477, 263] on button "Next" at bounding box center [471, 263] width 29 height 9
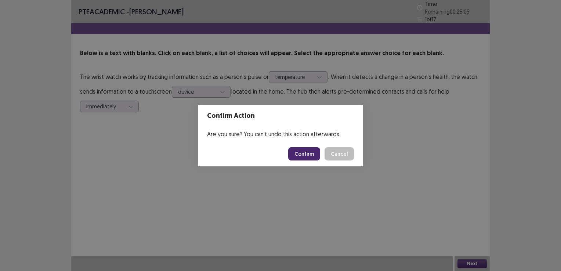
click at [306, 152] on button "Confirm" at bounding box center [304, 153] width 32 height 13
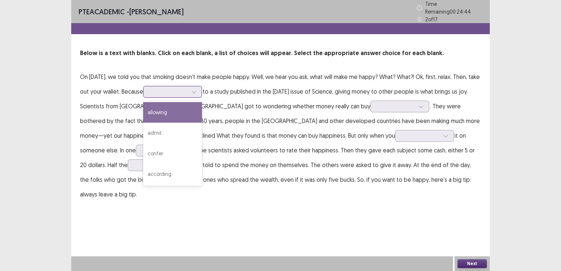
click at [196, 89] on icon at bounding box center [193, 91] width 5 height 5
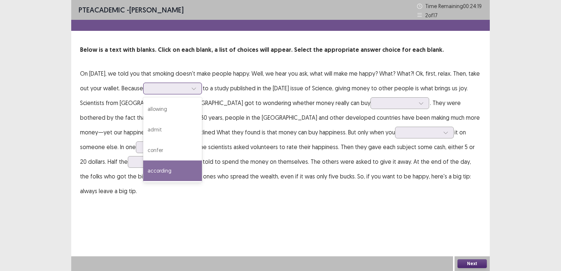
click at [183, 172] on div "according" at bounding box center [172, 170] width 59 height 21
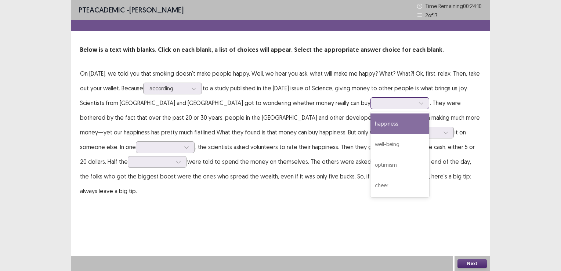
click at [415, 106] on div at bounding box center [420, 103] width 11 height 11
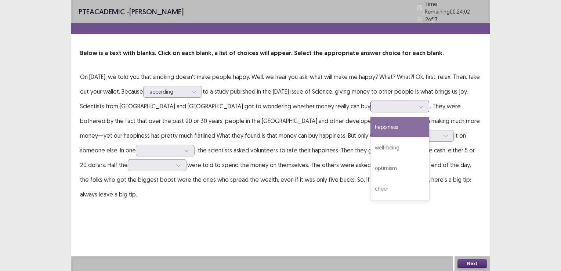
click at [370, 130] on div "happiness" at bounding box center [399, 127] width 59 height 21
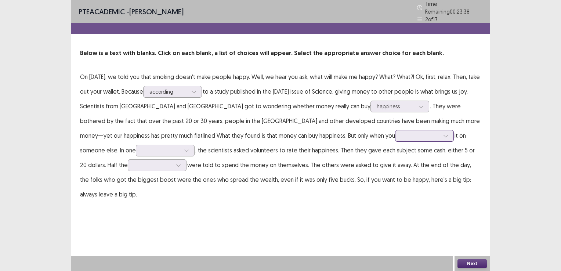
click at [440, 134] on div at bounding box center [445, 135] width 11 height 11
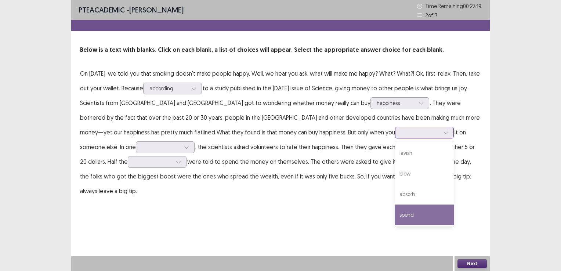
click at [395, 207] on div "spend" at bounding box center [424, 214] width 59 height 21
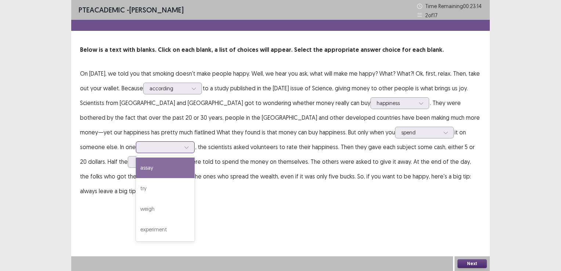
click at [181, 149] on div at bounding box center [186, 147] width 11 height 11
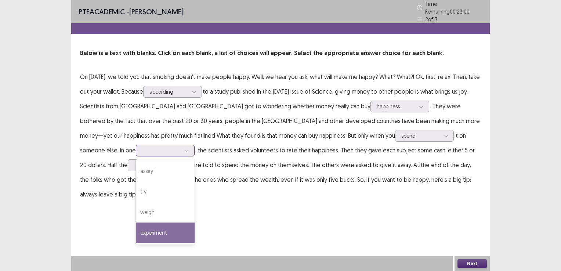
click at [136, 230] on div "experiment" at bounding box center [165, 232] width 59 height 21
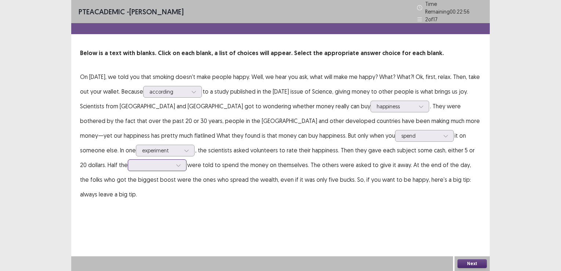
click at [176, 164] on icon at bounding box center [178, 165] width 5 height 5
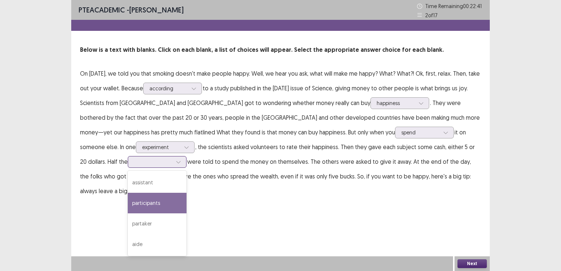
click at [128, 206] on div "participants" at bounding box center [157, 203] width 59 height 21
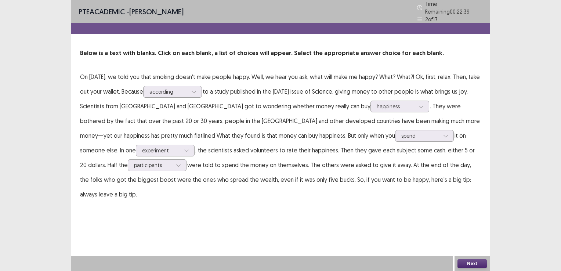
click at [467, 264] on button "Next" at bounding box center [471, 263] width 29 height 9
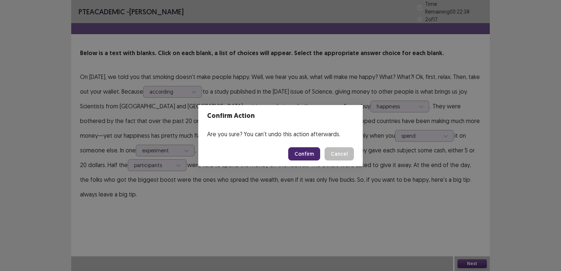
click at [303, 154] on button "Confirm" at bounding box center [304, 153] width 32 height 13
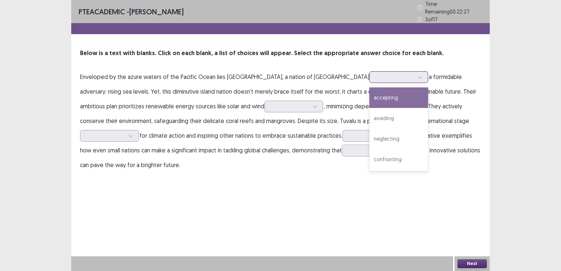
click at [417, 76] on icon at bounding box center [419, 76] width 5 height 5
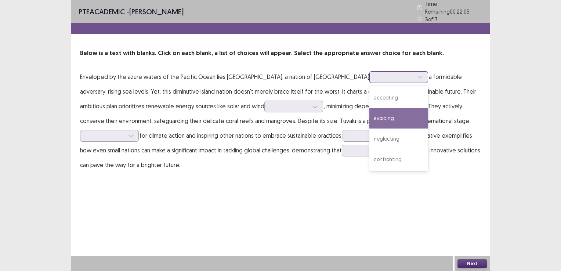
click at [369, 114] on div "avoiding" at bounding box center [398, 118] width 59 height 21
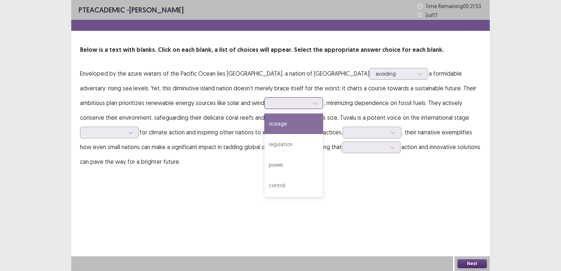
click at [309, 106] on div at bounding box center [314, 103] width 11 height 11
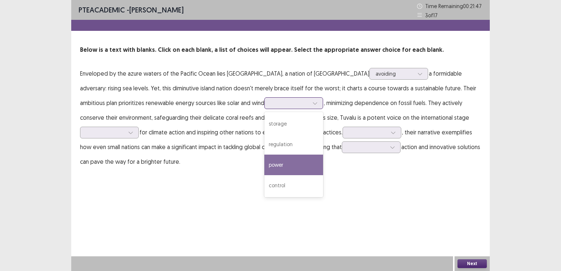
click at [264, 170] on div "power" at bounding box center [293, 164] width 59 height 21
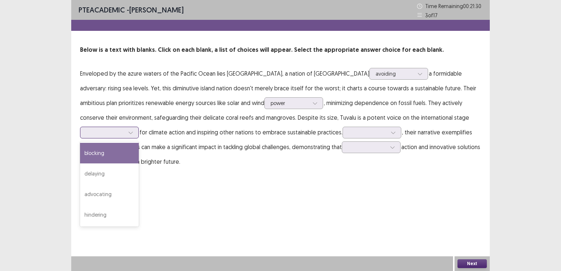
click at [131, 133] on icon at bounding box center [130, 132] width 5 height 5
click at [106, 158] on div "blocking" at bounding box center [109, 153] width 59 height 21
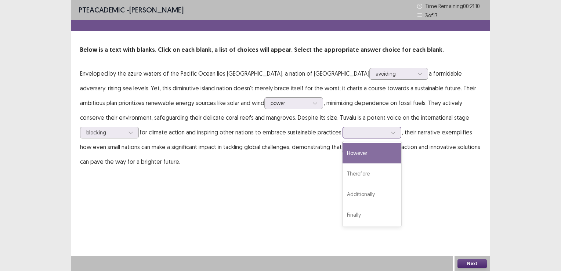
click at [393, 134] on icon at bounding box center [392, 132] width 5 height 5
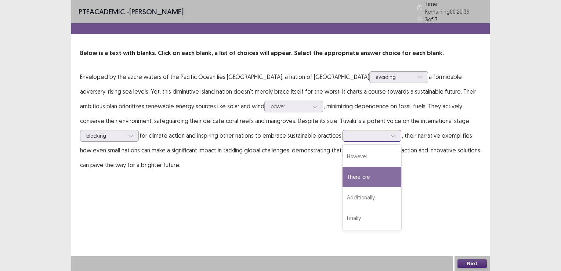
click at [383, 176] on div "Therefore" at bounding box center [371, 177] width 59 height 21
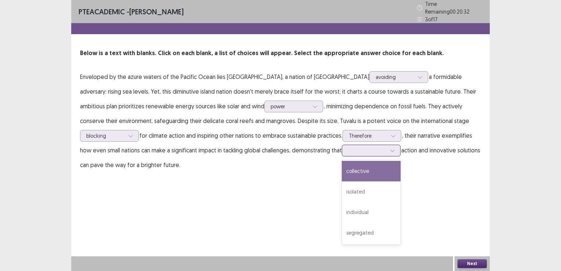
click at [398, 147] on div at bounding box center [392, 150] width 11 height 11
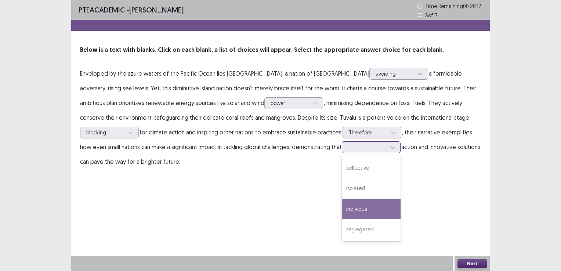
click at [380, 206] on div "individual" at bounding box center [371, 208] width 59 height 21
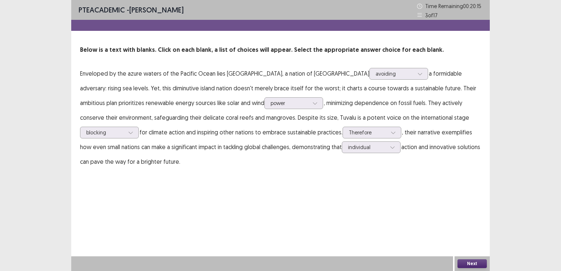
click at [474, 260] on button "Next" at bounding box center [471, 263] width 29 height 9
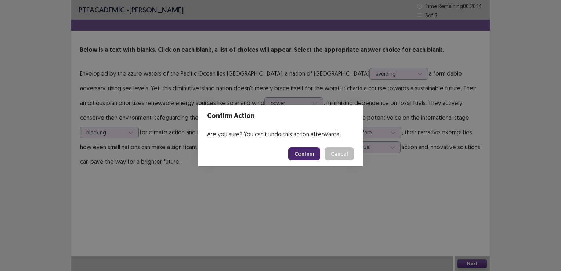
click at [305, 152] on button "Confirm" at bounding box center [304, 153] width 32 height 13
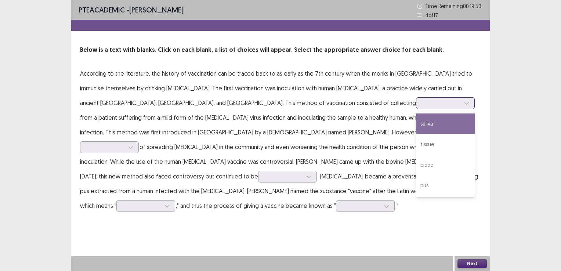
click at [464, 105] on icon at bounding box center [466, 103] width 5 height 5
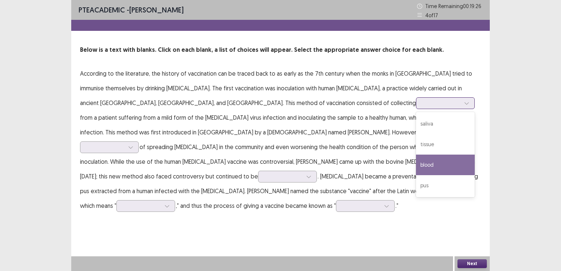
drag, startPoint x: 252, startPoint y: 169, endPoint x: 271, endPoint y: 154, distance: 24.5
click at [416, 169] on div "blood" at bounding box center [445, 164] width 59 height 21
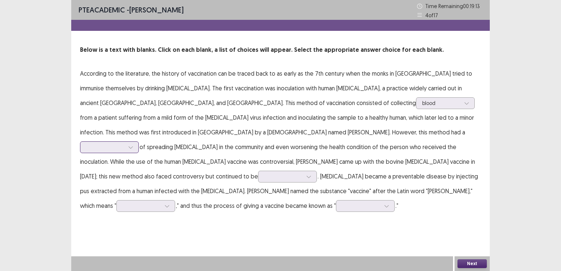
click at [136, 142] on div at bounding box center [130, 147] width 11 height 11
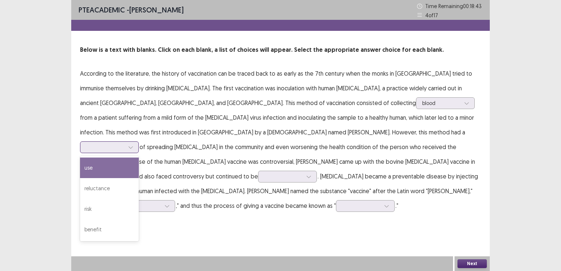
click at [139, 157] on div "use" at bounding box center [109, 167] width 59 height 21
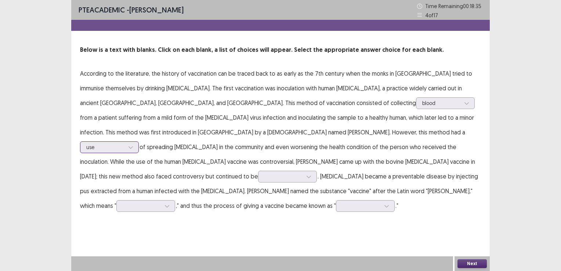
click at [133, 145] on icon at bounding box center [130, 147] width 5 height 5
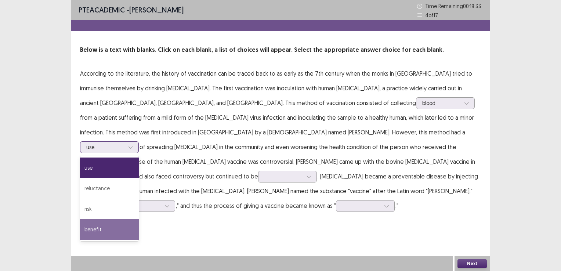
drag, startPoint x: 189, startPoint y: 213, endPoint x: 195, endPoint y: 203, distance: 11.5
click at [139, 219] on div "benefit" at bounding box center [109, 229] width 59 height 21
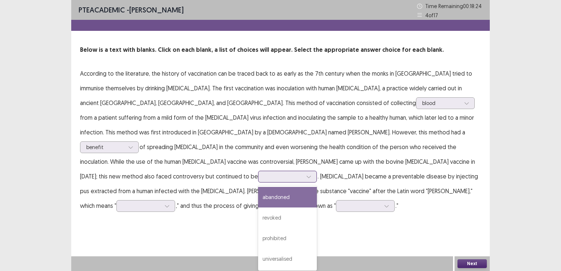
click at [311, 171] on div at bounding box center [308, 176] width 11 height 11
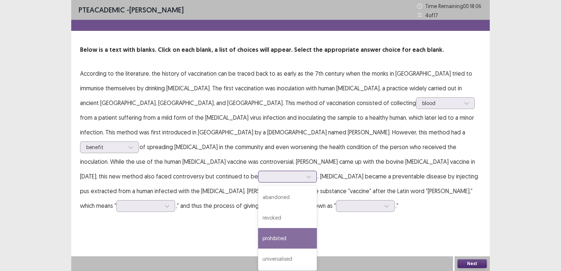
click at [271, 228] on div "prohibited" at bounding box center [287, 238] width 59 height 21
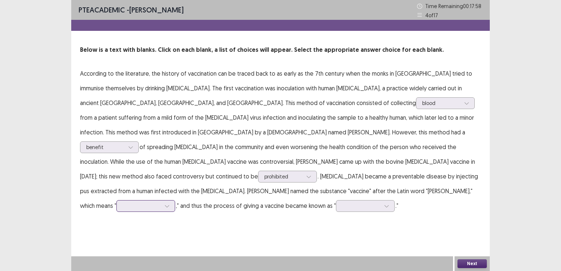
click at [164, 203] on icon at bounding box center [166, 205] width 5 height 5
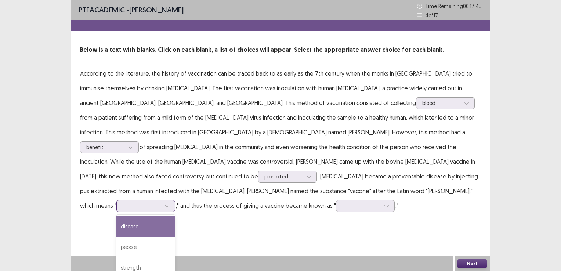
drag, startPoint x: 105, startPoint y: 220, endPoint x: 124, endPoint y: 221, distance: 19.1
click at [116, 219] on div "disease" at bounding box center [145, 226] width 59 height 21
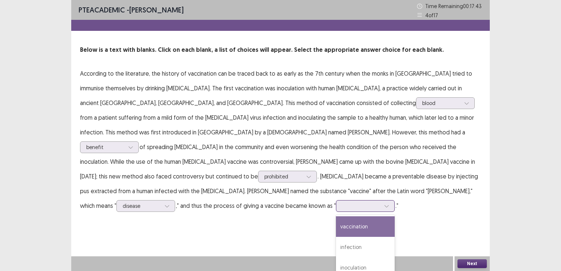
click at [384, 203] on icon at bounding box center [386, 205] width 5 height 5
click at [337, 216] on div "vaccination" at bounding box center [365, 226] width 59 height 21
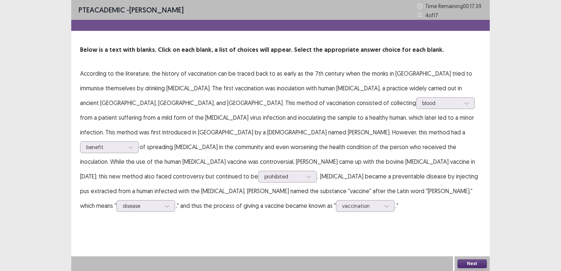
click at [475, 264] on button "Next" at bounding box center [471, 263] width 29 height 9
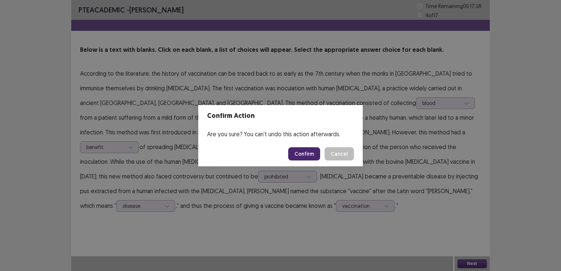
click at [300, 151] on button "Confirm" at bounding box center [304, 153] width 32 height 13
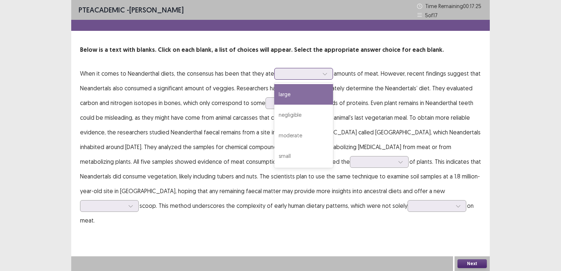
click at [322, 76] on div at bounding box center [324, 73] width 11 height 11
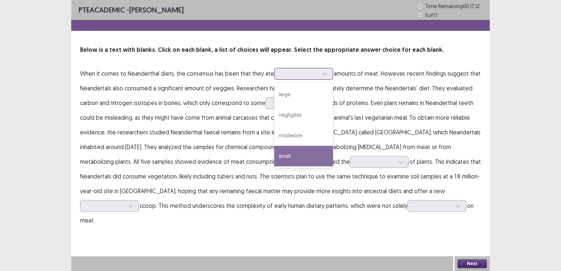
click at [300, 153] on div "small" at bounding box center [303, 156] width 59 height 21
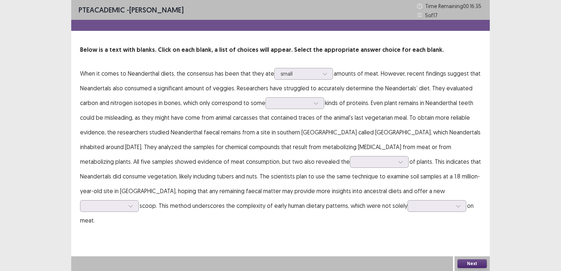
click at [326, 105] on p "When it comes to Neanderthal diets, the consensus has been that they ate option…" at bounding box center [280, 146] width 401 height 161
drag, startPoint x: 314, startPoint y: 101, endPoint x: 316, endPoint y: 106, distance: 5.6
click at [315, 102] on icon at bounding box center [315, 103] width 5 height 5
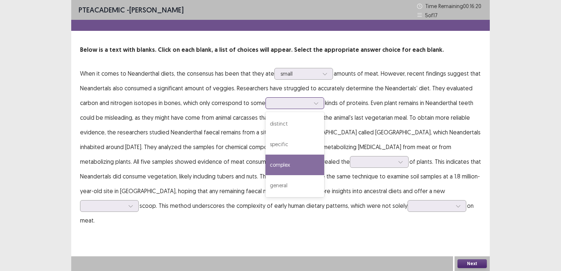
click at [299, 171] on div "complex" at bounding box center [294, 164] width 59 height 21
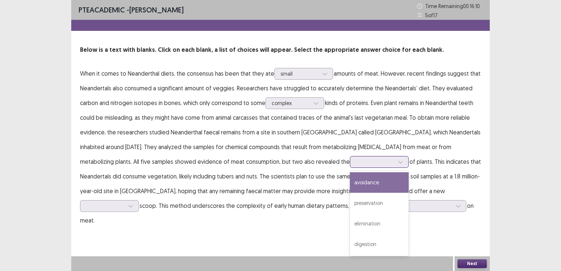
click at [395, 165] on div at bounding box center [400, 161] width 11 height 11
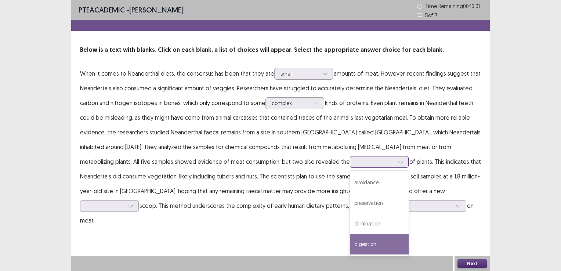
click at [350, 240] on div "digestion" at bounding box center [379, 244] width 59 height 21
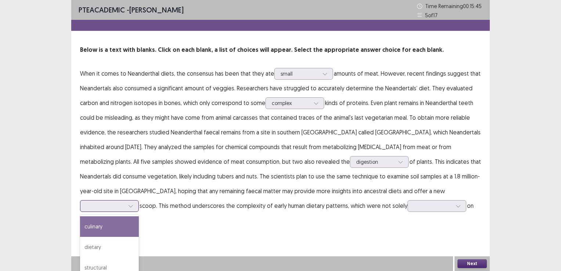
click at [136, 200] on div at bounding box center [130, 205] width 11 height 11
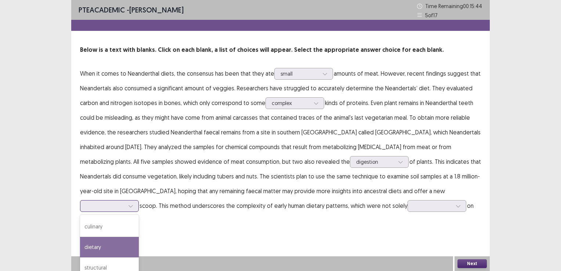
click at [139, 237] on div "dietary" at bounding box center [109, 247] width 59 height 21
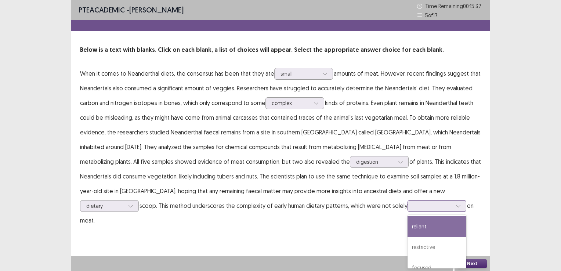
click at [455, 205] on icon at bounding box center [457, 205] width 5 height 5
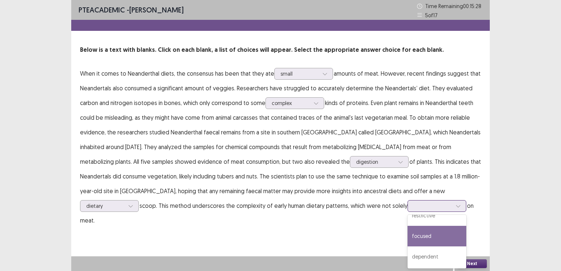
scroll to position [0, 0]
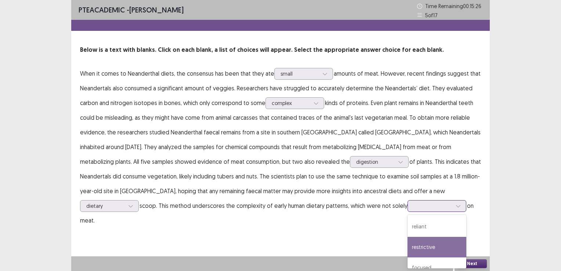
click at [407, 248] on div "restrictive" at bounding box center [436, 247] width 59 height 21
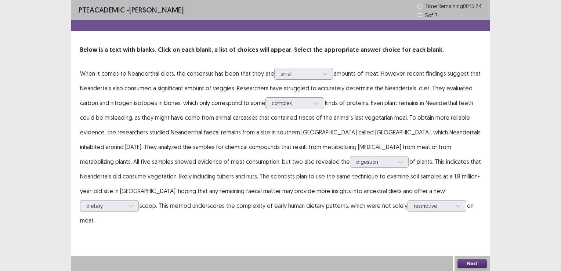
click at [474, 259] on button "Next" at bounding box center [471, 263] width 29 height 9
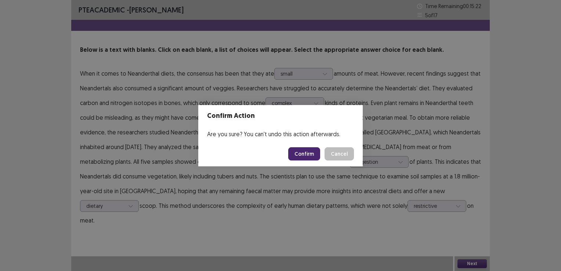
click at [307, 153] on button "Confirm" at bounding box center [304, 153] width 32 height 13
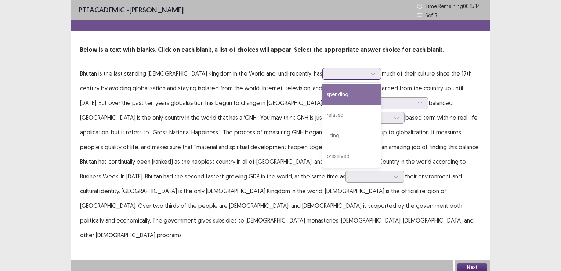
click at [370, 75] on icon at bounding box center [372, 73] width 5 height 5
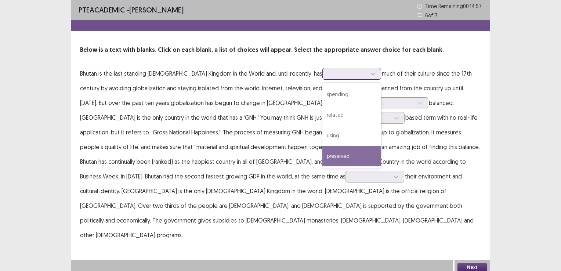
click at [322, 148] on div "preserved" at bounding box center [351, 156] width 59 height 21
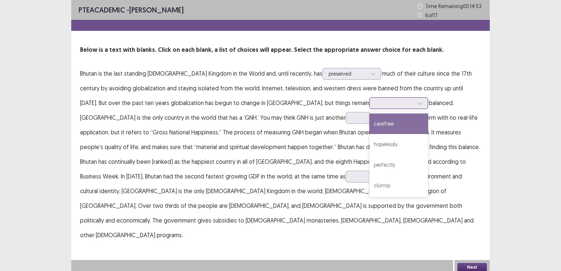
click at [417, 103] on icon at bounding box center [419, 103] width 5 height 5
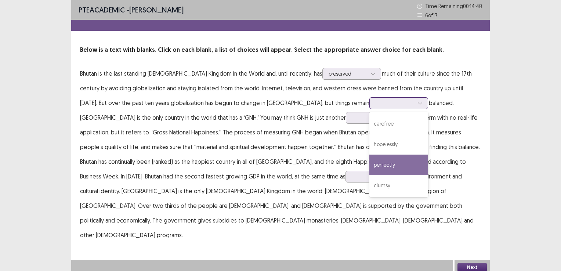
click at [369, 160] on div "perfectly" at bounding box center [398, 164] width 59 height 21
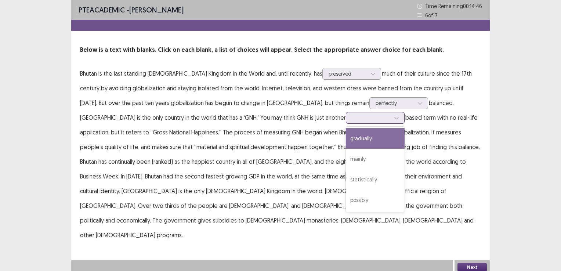
click at [391, 114] on div at bounding box center [396, 117] width 11 height 11
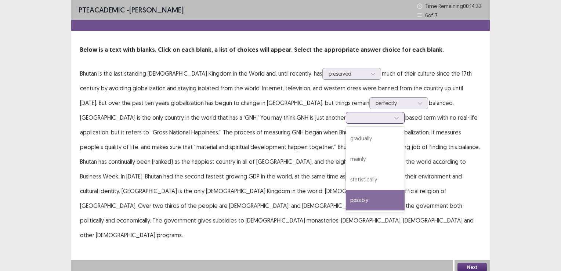
click at [346, 196] on div "possibly" at bounding box center [375, 200] width 59 height 21
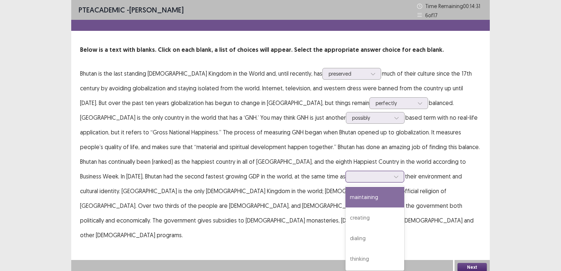
click at [394, 177] on icon at bounding box center [396, 177] width 4 height 2
click at [345, 198] on div "maintaining" at bounding box center [374, 197] width 59 height 21
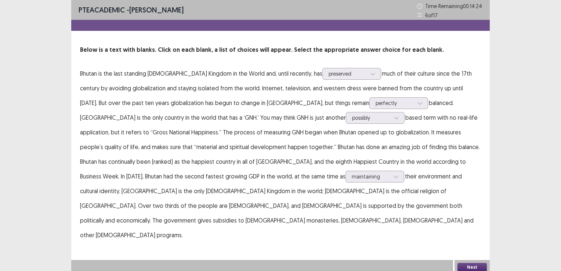
click at [474, 263] on button "Next" at bounding box center [471, 267] width 29 height 9
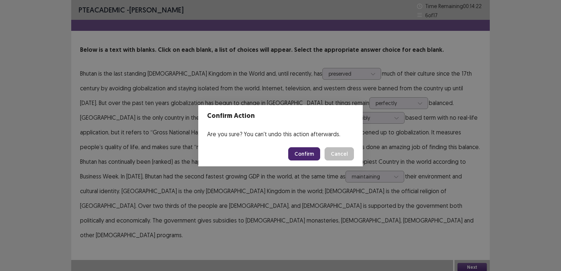
click at [305, 158] on button "Confirm" at bounding box center [304, 153] width 32 height 13
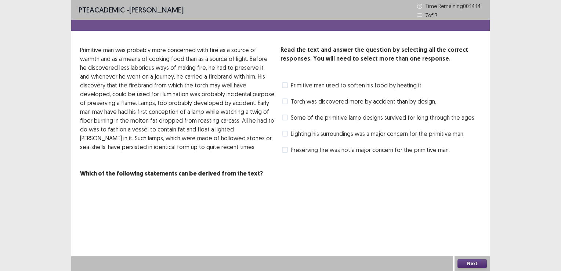
click at [287, 83] on span at bounding box center [285, 85] width 6 height 6
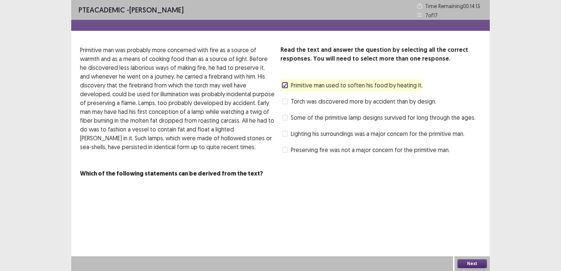
click at [469, 264] on button "Next" at bounding box center [471, 263] width 29 height 9
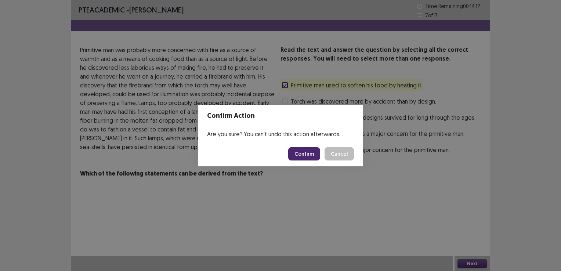
click at [303, 152] on button "Confirm" at bounding box center [304, 153] width 32 height 13
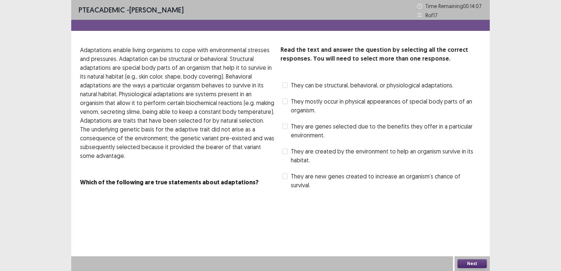
click at [289, 127] on label "They are genes selected due to the benefits they offer in a particular environm…" at bounding box center [381, 131] width 199 height 18
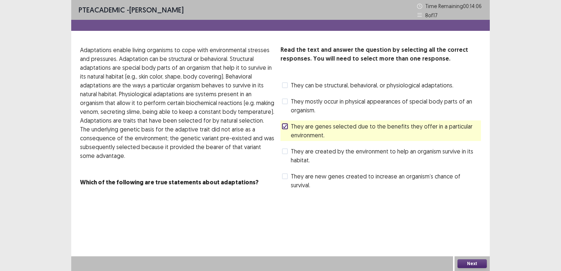
click at [467, 265] on button "Next" at bounding box center [471, 263] width 29 height 9
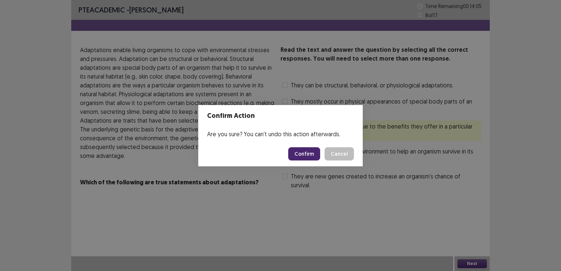
click at [306, 152] on button "Confirm" at bounding box center [304, 153] width 32 height 13
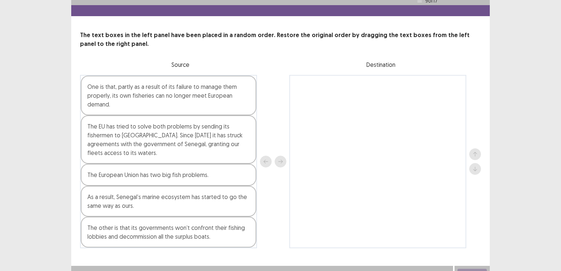
scroll to position [22, 0]
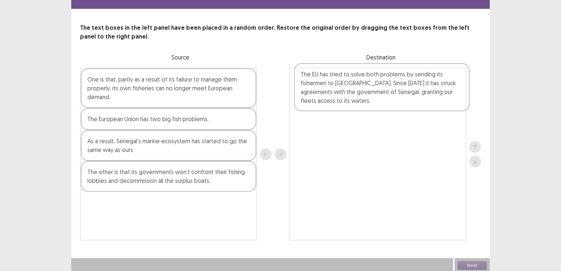
drag, startPoint x: 127, startPoint y: 136, endPoint x: 342, endPoint y: 90, distance: 220.5
click at [342, 90] on div "One is that, partly as a result of its failure to manage them properly, its own…" at bounding box center [280, 153] width 401 height 173
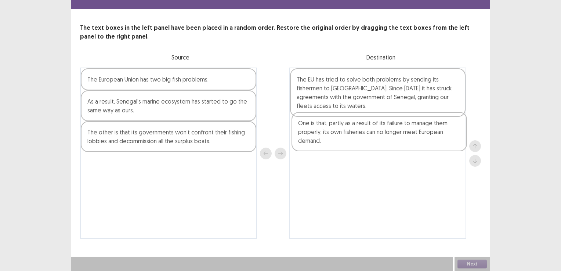
drag, startPoint x: 151, startPoint y: 96, endPoint x: 364, endPoint y: 141, distance: 217.3
click at [364, 141] on div "One is that, partly as a result of its failure to manage them properly, its own…" at bounding box center [280, 152] width 401 height 171
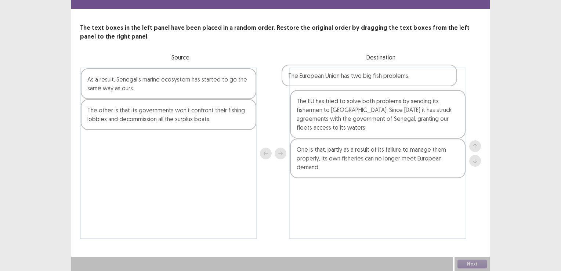
drag, startPoint x: 141, startPoint y: 83, endPoint x: 346, endPoint y: 79, distance: 205.1
click at [346, 79] on div "The European Union has two big fish problems. As a result, Senegal’s marine eco…" at bounding box center [280, 152] width 401 height 171
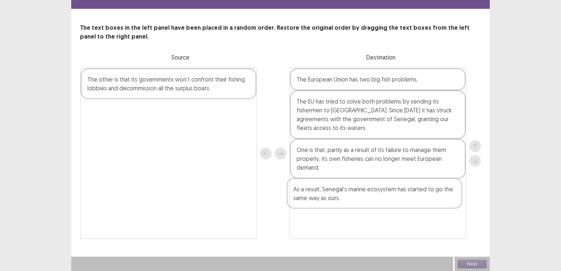
drag, startPoint x: 165, startPoint y: 97, endPoint x: 363, endPoint y: 194, distance: 220.3
click at [363, 194] on div "As a result, Senegal’s marine ecosystem has started to go the same way as ours.…" at bounding box center [280, 152] width 401 height 171
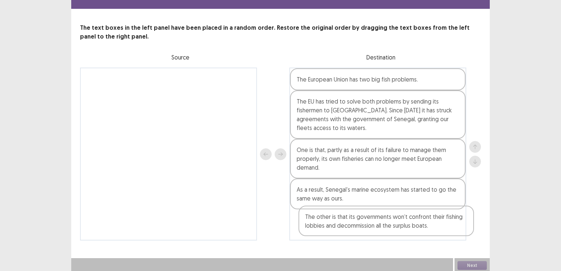
drag, startPoint x: 109, startPoint y: 81, endPoint x: 322, endPoint y: 224, distance: 256.9
click at [324, 223] on div "The other is that its governments won’t confront their fishing lobbies and deco…" at bounding box center [280, 153] width 401 height 173
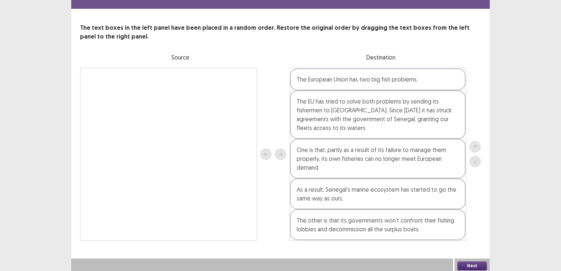
click at [474, 265] on button "Next" at bounding box center [471, 265] width 29 height 9
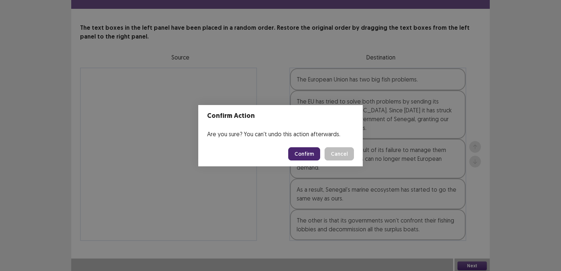
click at [298, 150] on button "Confirm" at bounding box center [304, 153] width 32 height 13
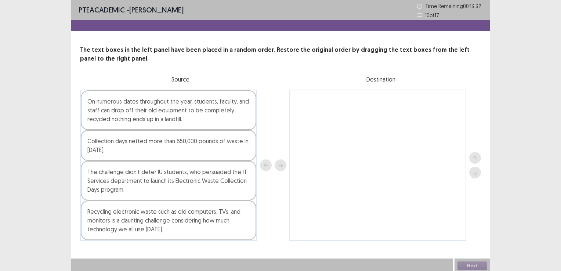
scroll to position [0, 0]
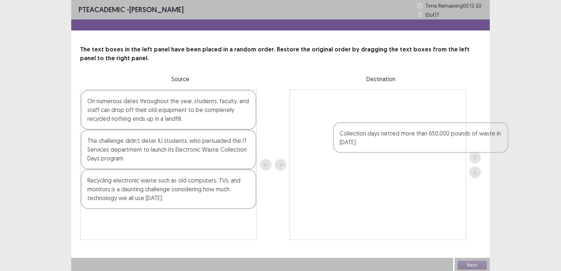
drag, startPoint x: 157, startPoint y: 150, endPoint x: 409, endPoint y: 143, distance: 252.1
click at [409, 143] on div "On numerous dates throughout the year, students, faculty, and staff can drop of…" at bounding box center [280, 164] width 401 height 151
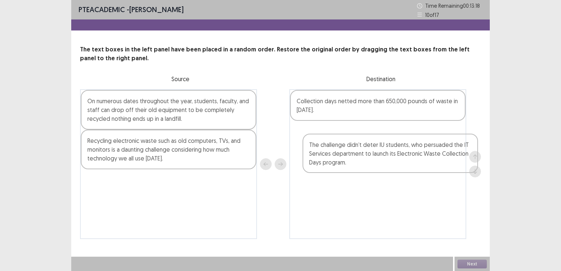
drag, startPoint x: 138, startPoint y: 147, endPoint x: 360, endPoint y: 152, distance: 221.6
click at [360, 152] on div "On numerous dates throughout the year, students, faculty, and staff can drop of…" at bounding box center [280, 164] width 401 height 150
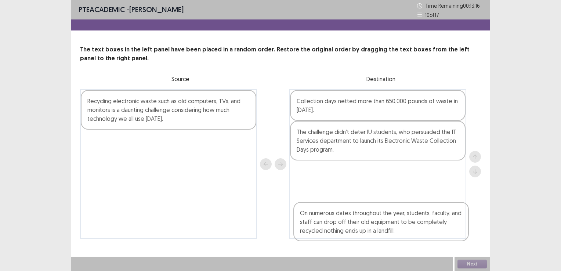
drag, startPoint x: 218, startPoint y: 127, endPoint x: 424, endPoint y: 228, distance: 229.4
click at [424, 228] on div "On numerous dates throughout the year, students, faculty, and staff can drop of…" at bounding box center [280, 164] width 401 height 150
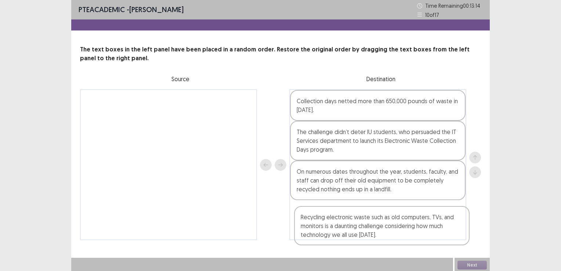
drag, startPoint x: 191, startPoint y: 121, endPoint x: 417, endPoint y: 252, distance: 260.9
click at [406, 237] on div "Recycling electronic waste such as old computers, TVs, and monitors is a daunti…" at bounding box center [280, 164] width 401 height 151
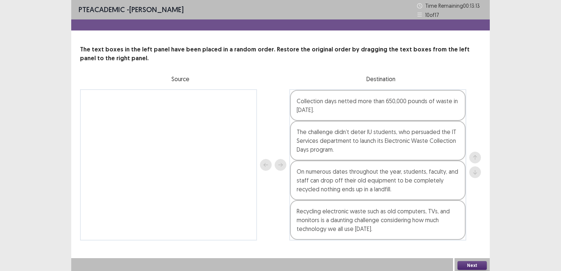
click at [472, 264] on button "Next" at bounding box center [471, 265] width 29 height 9
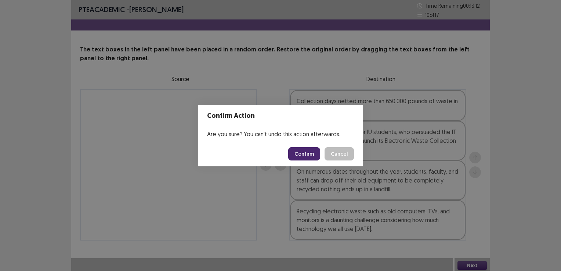
click at [308, 156] on button "Confirm" at bounding box center [304, 153] width 32 height 13
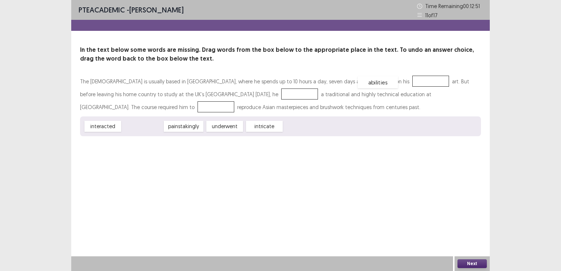
drag, startPoint x: 141, startPoint y: 128, endPoint x: 376, endPoint y: 84, distance: 239.2
drag, startPoint x: 106, startPoint y: 129, endPoint x: 259, endPoint y: 96, distance: 156.9
drag, startPoint x: 143, startPoint y: 128, endPoint x: 139, endPoint y: 108, distance: 20.4
click at [466, 263] on button "Next" at bounding box center [471, 263] width 29 height 9
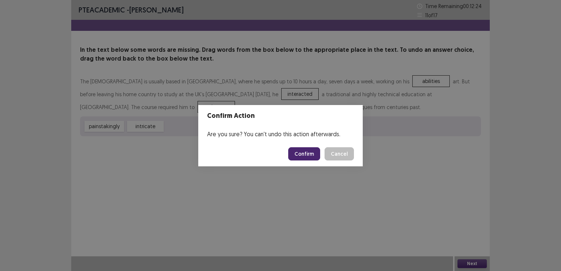
click at [308, 154] on button "Confirm" at bounding box center [304, 153] width 32 height 13
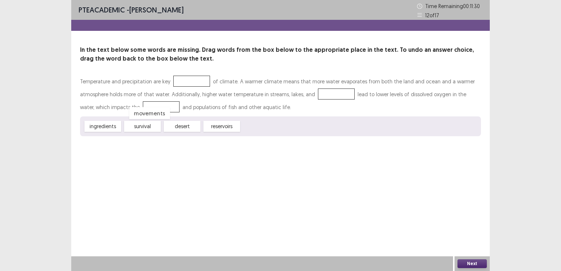
drag, startPoint x: 270, startPoint y: 127, endPoint x: 158, endPoint y: 114, distance: 112.7
drag, startPoint x: 109, startPoint y: 128, endPoint x: 191, endPoint y: 82, distance: 94.5
drag, startPoint x: 180, startPoint y: 128, endPoint x: 304, endPoint y: 105, distance: 125.4
click at [305, 105] on div "Temperature and precipitation are key ingredients of climate. A warmer climate …" at bounding box center [280, 105] width 401 height 61
drag, startPoint x: 174, startPoint y: 128, endPoint x: 338, endPoint y: 111, distance: 164.8
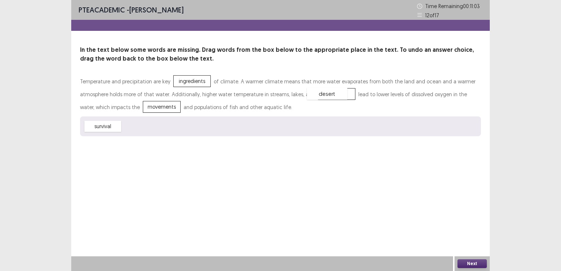
drag, startPoint x: 146, startPoint y: 128, endPoint x: 330, endPoint y: 97, distance: 186.8
click at [470, 263] on button "Next" at bounding box center [471, 263] width 29 height 9
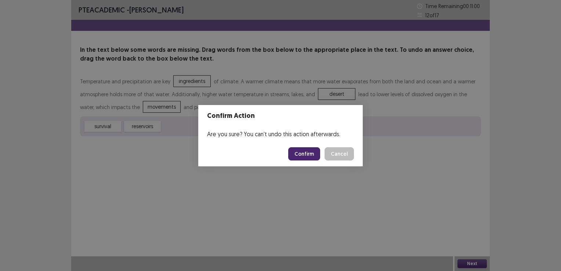
click at [308, 156] on button "Confirm" at bounding box center [304, 153] width 32 height 13
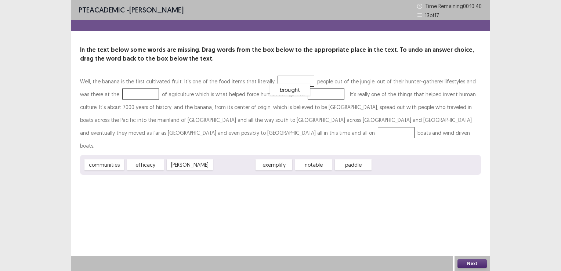
drag, startPoint x: 218, startPoint y: 155, endPoint x: 273, endPoint y: 80, distance: 93.6
drag, startPoint x: 102, startPoint y: 153, endPoint x: 112, endPoint y: 109, distance: 45.0
click at [112, 109] on div "Well, the banana is the first cultivated fruit. It's one of the food items that…" at bounding box center [280, 125] width 401 height 100
drag, startPoint x: 101, startPoint y: 152, endPoint x: 113, endPoint y: 95, distance: 58.4
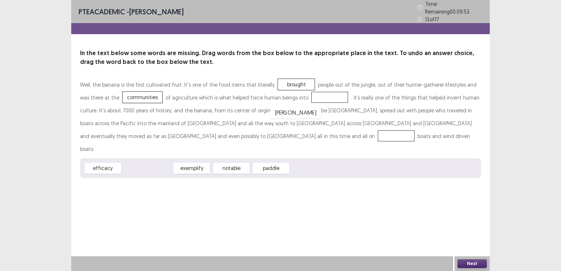
drag, startPoint x: 140, startPoint y: 150, endPoint x: 288, endPoint y: 94, distance: 158.3
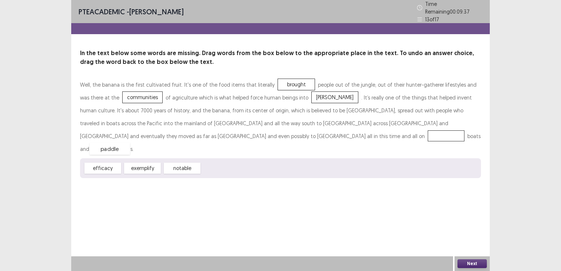
drag, startPoint x: 222, startPoint y: 152, endPoint x: 110, endPoint y: 132, distance: 113.3
click at [465, 260] on button "Next" at bounding box center [471, 263] width 29 height 9
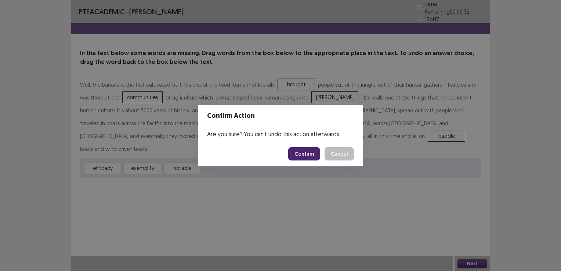
click at [307, 153] on button "Confirm" at bounding box center [304, 153] width 32 height 13
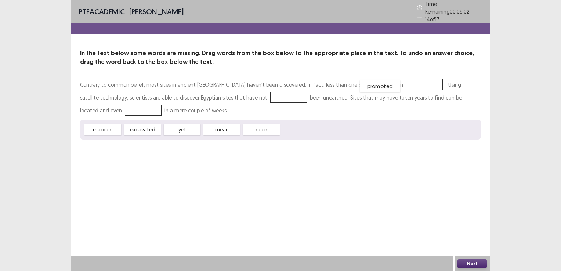
drag, startPoint x: 293, startPoint y: 129, endPoint x: 372, endPoint y: 85, distance: 89.5
drag, startPoint x: 186, startPoint y: 130, endPoint x: 217, endPoint y: 99, distance: 43.8
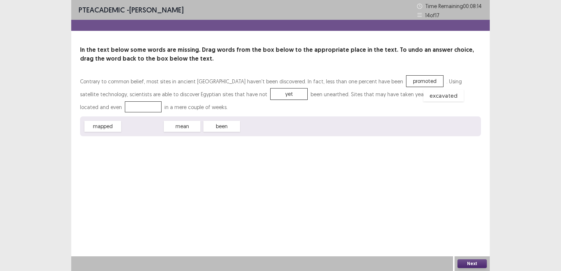
drag, startPoint x: 139, startPoint y: 130, endPoint x: 439, endPoint y: 99, distance: 302.4
drag, startPoint x: 472, startPoint y: 262, endPoint x: 476, endPoint y: 259, distance: 4.4
click at [476, 259] on button "Next" at bounding box center [471, 263] width 29 height 9
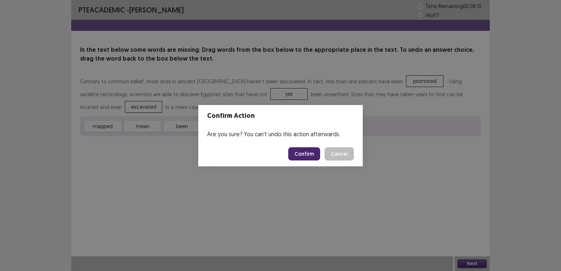
click at [312, 153] on button "Confirm" at bounding box center [304, 153] width 32 height 13
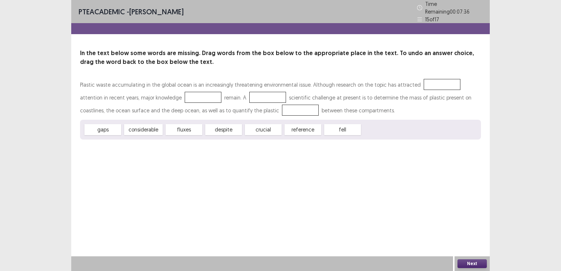
drag, startPoint x: 264, startPoint y: 130, endPoint x: 422, endPoint y: 92, distance: 161.9
click at [432, 88] on div "Plastic waste accumulating in the global ocean is an increasingly threatening e…" at bounding box center [280, 108] width 401 height 61
drag, startPoint x: 266, startPoint y: 128, endPoint x: 379, endPoint y: 115, distance: 113.0
click at [401, 112] on div "Plastic waste accumulating in the global ocean is an increasingly threatening e…" at bounding box center [280, 108] width 401 height 61
drag, startPoint x: 264, startPoint y: 128, endPoint x: 376, endPoint y: 86, distance: 119.6
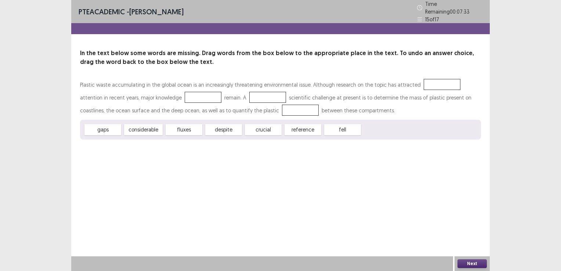
click at [373, 86] on div "Plastic waste accumulating in the global ocean is an increasingly threatening e…" at bounding box center [280, 108] width 401 height 61
click at [433, 81] on div at bounding box center [441, 84] width 37 height 11
click at [313, 233] on div "PTE academic - [PERSON_NAME] Time Remaining 00 : 07 : 32 15 of 17 In the text b…" at bounding box center [280, 135] width 418 height 271
drag, startPoint x: 264, startPoint y: 125, endPoint x: 419, endPoint y: 77, distance: 162.2
drag, startPoint x: 222, startPoint y: 128, endPoint x: 167, endPoint y: 93, distance: 66.0
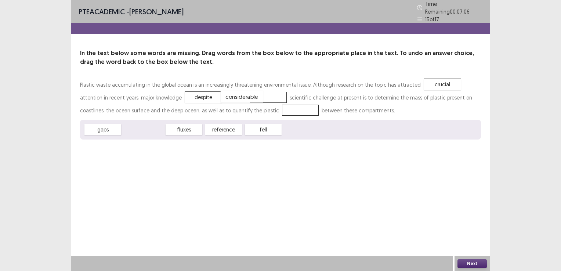
drag, startPoint x: 153, startPoint y: 129, endPoint x: 251, endPoint y: 96, distance: 103.7
drag, startPoint x: 188, startPoint y: 127, endPoint x: 231, endPoint y: 101, distance: 50.6
click at [231, 101] on div "Plastic waste accumulating in the global ocean is an increasingly threatening e…" at bounding box center [280, 108] width 401 height 61
drag, startPoint x: 183, startPoint y: 129, endPoint x: 241, endPoint y: 95, distance: 67.3
drag, startPoint x: 111, startPoint y: 124, endPoint x: 213, endPoint y: 114, distance: 102.1
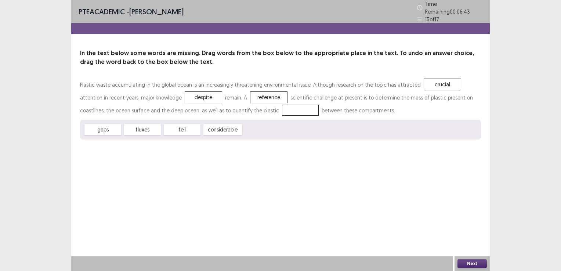
click at [221, 108] on div "Plastic waste accumulating in the global ocean is an increasingly threatening e…" at bounding box center [280, 108] width 401 height 61
drag, startPoint x: 109, startPoint y: 130, endPoint x: 249, endPoint y: 113, distance: 141.2
click at [471, 260] on button "Next" at bounding box center [471, 263] width 29 height 9
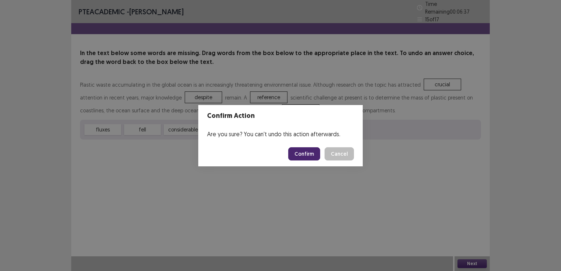
click at [301, 153] on button "Confirm" at bounding box center [304, 153] width 32 height 13
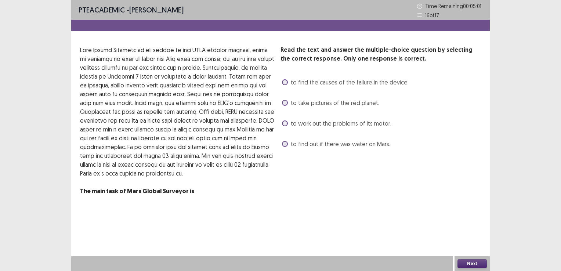
click at [286, 83] on span at bounding box center [285, 82] width 6 height 6
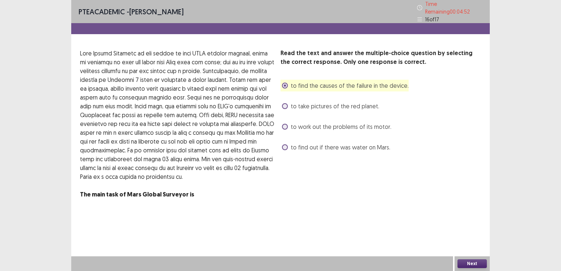
click at [469, 265] on button "Next" at bounding box center [471, 263] width 29 height 9
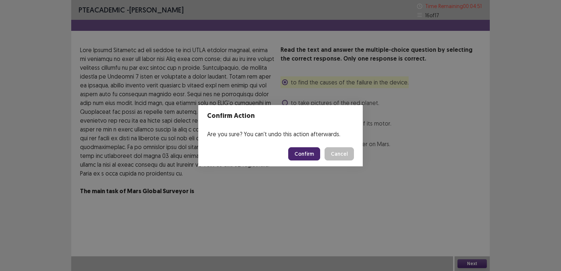
click at [312, 153] on button "Confirm" at bounding box center [304, 153] width 32 height 13
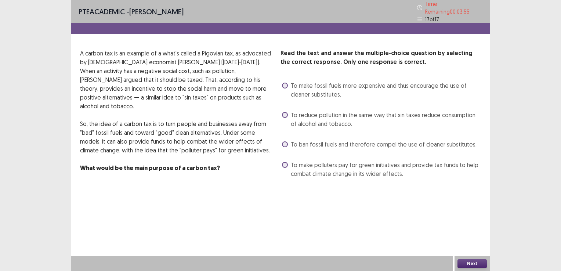
click at [286, 113] on span at bounding box center [285, 115] width 6 height 6
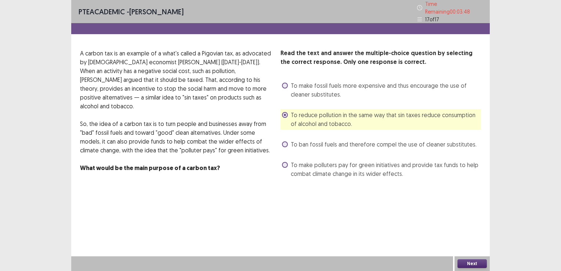
click at [286, 162] on span at bounding box center [285, 165] width 6 height 6
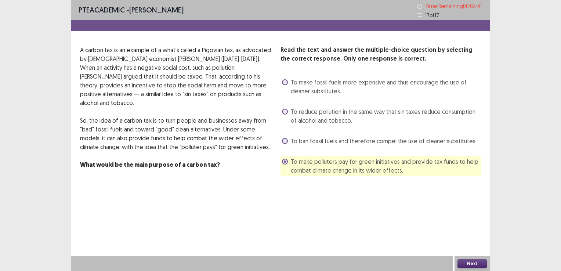
click at [284, 112] on span at bounding box center [285, 112] width 6 height 6
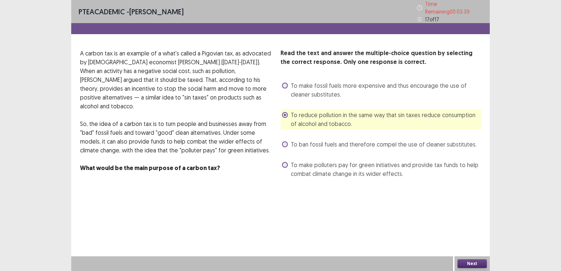
click at [468, 263] on button "Next" at bounding box center [471, 263] width 29 height 9
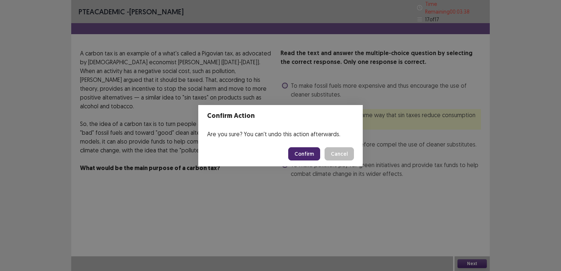
click at [309, 153] on button "Confirm" at bounding box center [304, 153] width 32 height 13
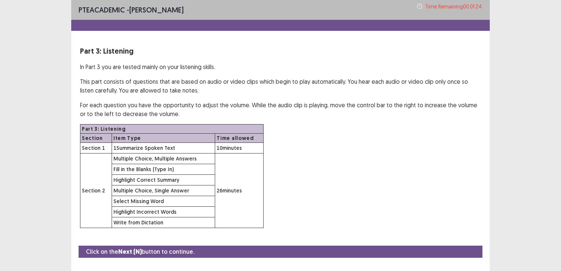
scroll to position [15, 0]
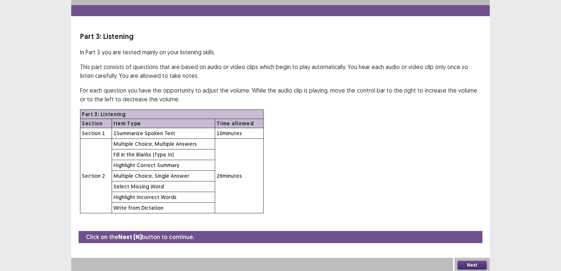
click at [465, 260] on button "Next" at bounding box center [471, 264] width 29 height 9
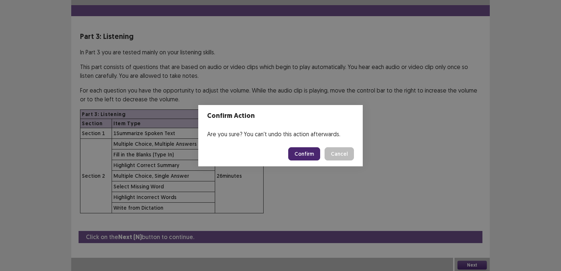
click at [307, 149] on button "Confirm" at bounding box center [304, 153] width 32 height 13
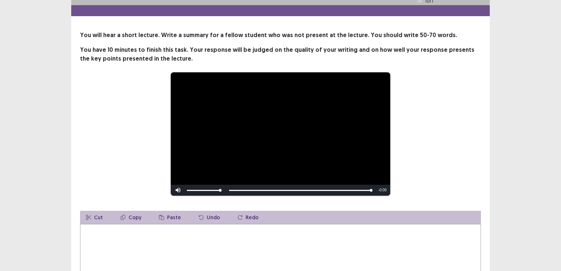
click at [107, 231] on textarea at bounding box center [280, 264] width 401 height 81
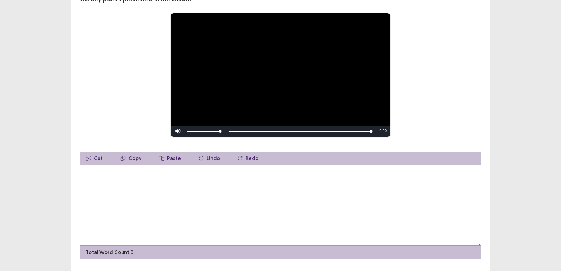
scroll to position [88, 0]
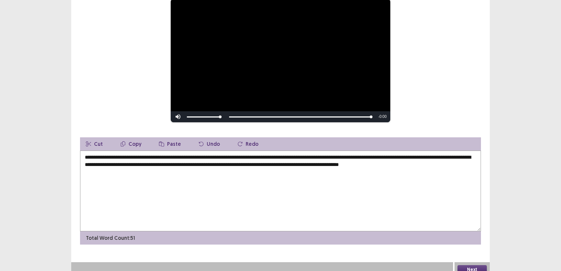
click at [257, 166] on textarea "**********" at bounding box center [280, 190] width 401 height 81
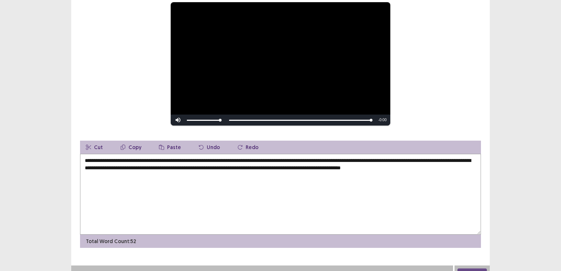
click at [104, 174] on textarea "**********" at bounding box center [280, 194] width 401 height 81
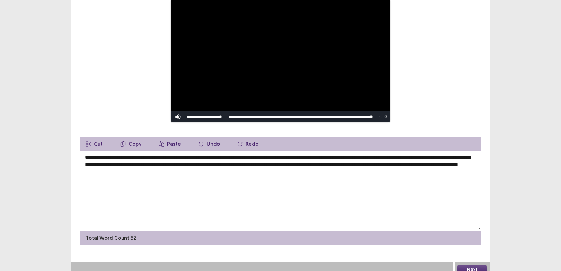
scroll to position [94, 0]
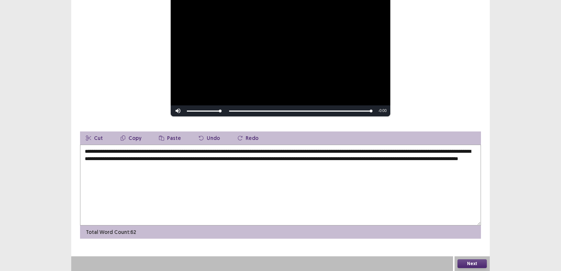
type textarea "**********"
click at [473, 261] on button "Next" at bounding box center [471, 263] width 29 height 9
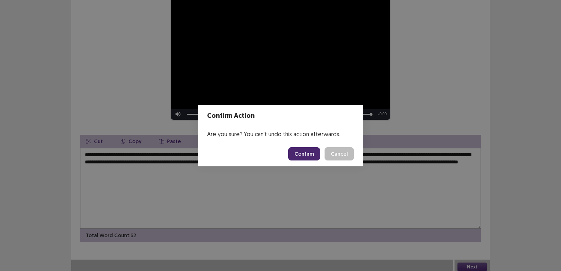
click at [305, 151] on button "Confirm" at bounding box center [304, 153] width 32 height 13
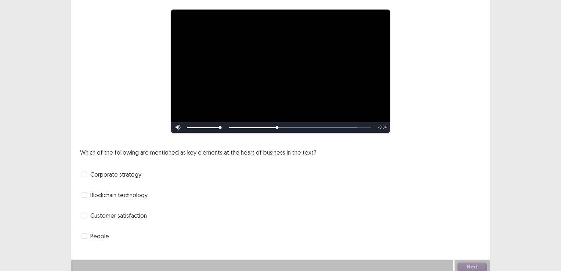
scroll to position [60, 0]
drag, startPoint x: 86, startPoint y: 192, endPoint x: 91, endPoint y: 191, distance: 4.9
click at [87, 192] on span at bounding box center [84, 195] width 6 height 6
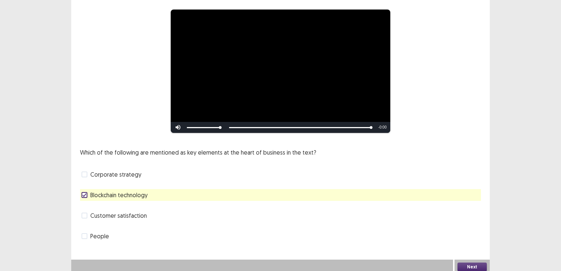
click at [468, 262] on button "Next" at bounding box center [471, 266] width 29 height 9
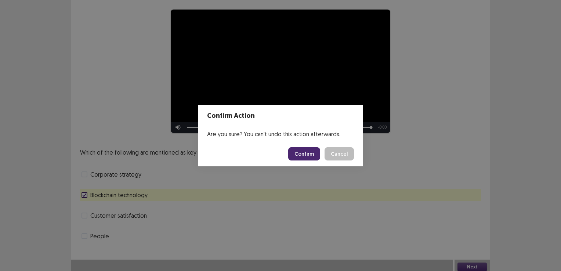
click at [299, 156] on button "Confirm" at bounding box center [304, 153] width 32 height 13
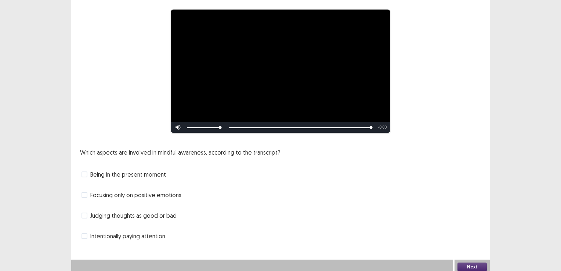
click at [85, 193] on span at bounding box center [84, 195] width 6 height 6
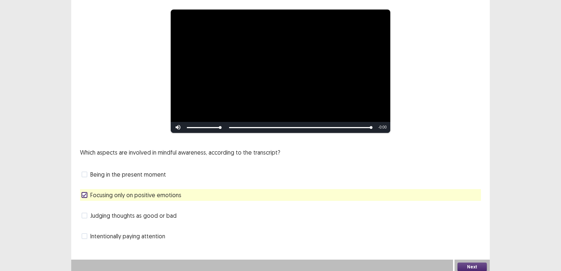
click at [470, 262] on button "Next" at bounding box center [471, 266] width 29 height 9
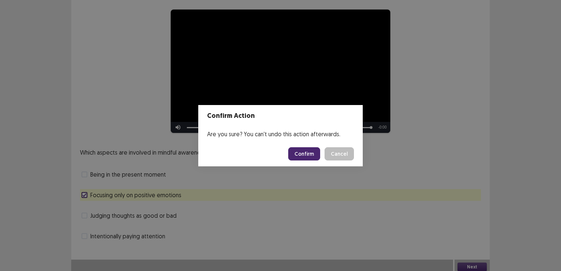
click at [306, 154] on button "Confirm" at bounding box center [304, 153] width 32 height 13
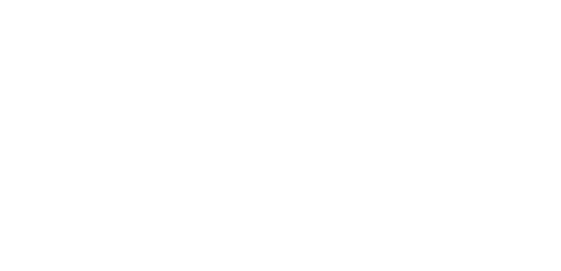
scroll to position [0, 0]
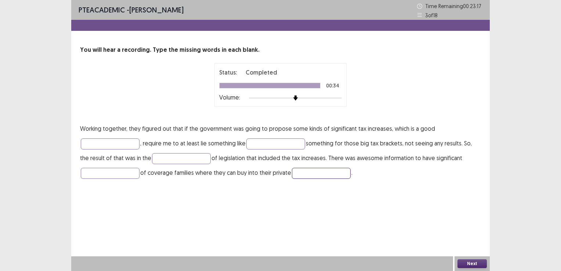
click at [304, 176] on input "text" at bounding box center [321, 173] width 59 height 11
type input "*********"
click at [128, 175] on input "text" at bounding box center [110, 173] width 59 height 11
type input "*********"
click at [154, 161] on input "text" at bounding box center [181, 158] width 59 height 11
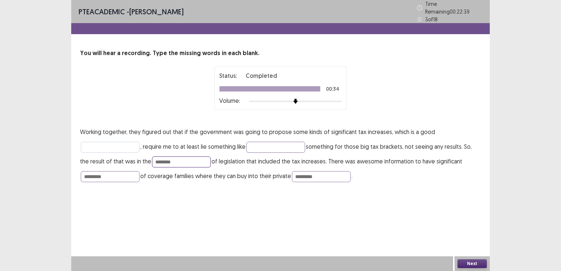
type input "********"
click at [114, 146] on input "text" at bounding box center [110, 147] width 59 height 11
type input "********"
click at [260, 145] on input "text" at bounding box center [275, 147] width 59 height 11
type input "******"
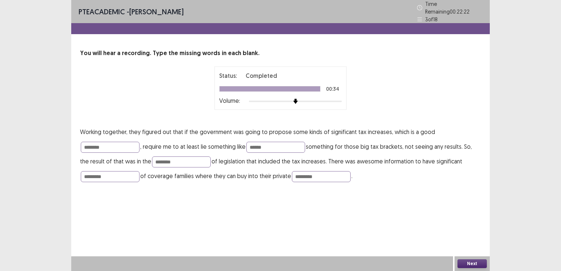
click at [481, 264] on button "Next" at bounding box center [471, 263] width 29 height 9
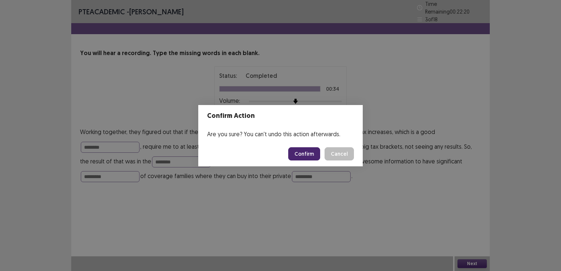
click at [300, 154] on button "Confirm" at bounding box center [304, 153] width 32 height 13
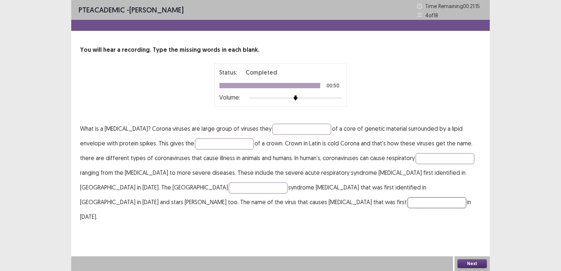
click at [407, 201] on input "text" at bounding box center [436, 202] width 59 height 11
type input "********"
click at [229, 190] on input "text" at bounding box center [258, 187] width 59 height 11
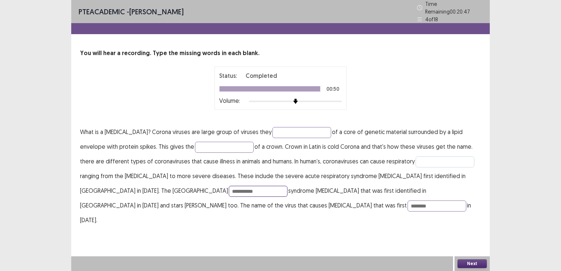
type input "**********"
click at [415, 159] on input "text" at bounding box center [444, 161] width 59 height 11
type input "*********"
click at [195, 142] on input "text" at bounding box center [224, 147] width 59 height 11
type input "*********"
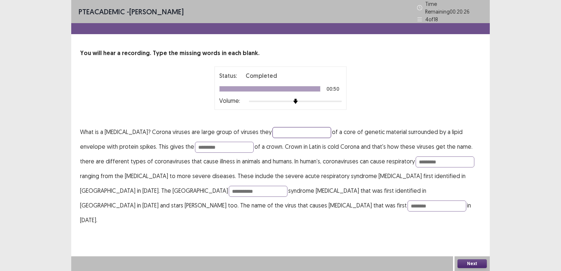
click at [272, 131] on input "text" at bounding box center [301, 132] width 59 height 11
type input "******"
click at [471, 262] on button "Next" at bounding box center [471, 263] width 29 height 9
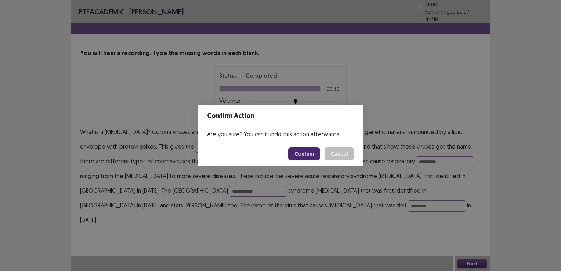
click at [309, 154] on button "Confirm" at bounding box center [304, 153] width 32 height 13
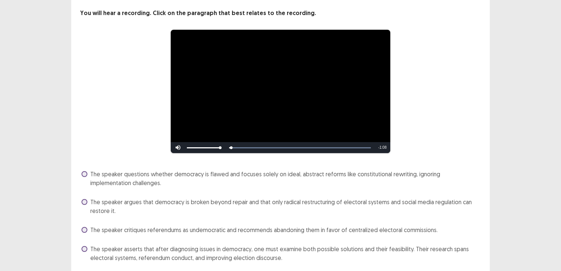
scroll to position [62, 0]
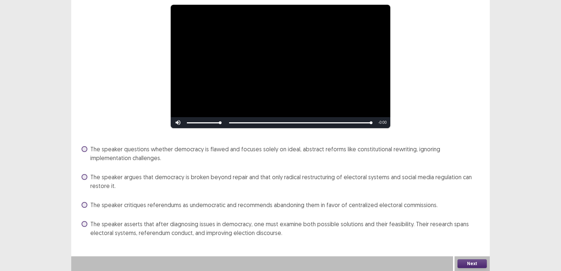
click at [81, 224] on span at bounding box center [84, 224] width 6 height 6
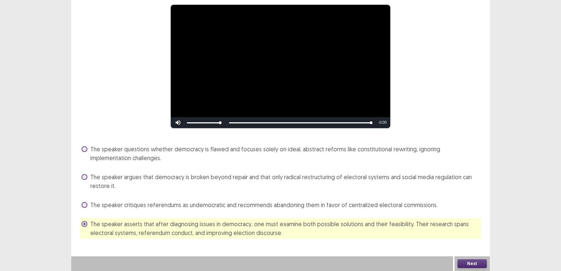
click at [471, 262] on button "Next" at bounding box center [471, 263] width 29 height 9
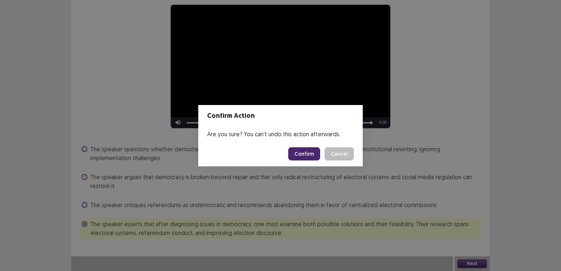
click at [305, 155] on button "Confirm" at bounding box center [304, 153] width 32 height 13
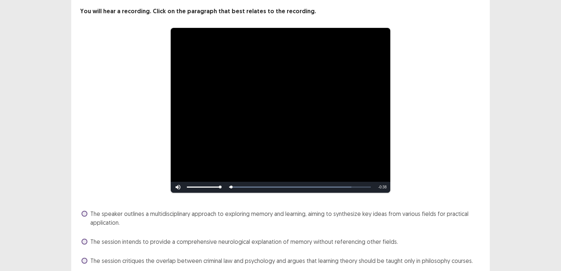
scroll to position [85, 0]
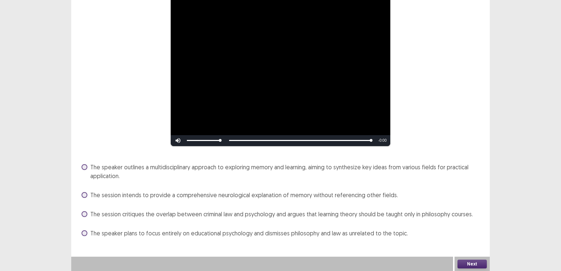
click at [84, 167] on span at bounding box center [84, 167] width 6 height 6
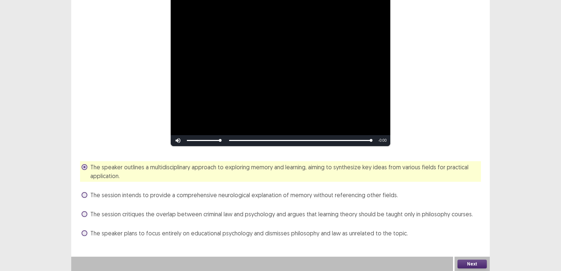
click at [468, 264] on button "Next" at bounding box center [471, 263] width 29 height 9
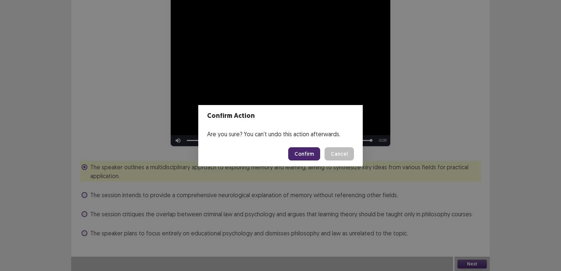
click at [307, 156] on button "Confirm" at bounding box center [304, 153] width 32 height 13
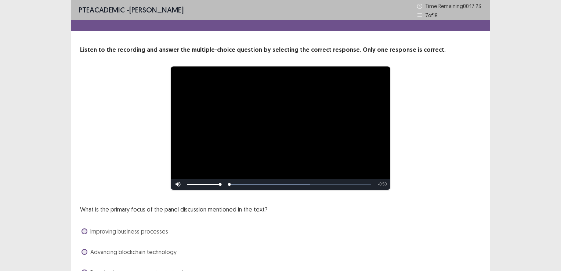
scroll to position [37, 0]
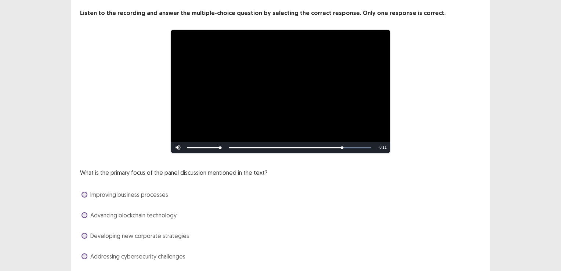
click at [84, 257] on span at bounding box center [84, 256] width 6 height 6
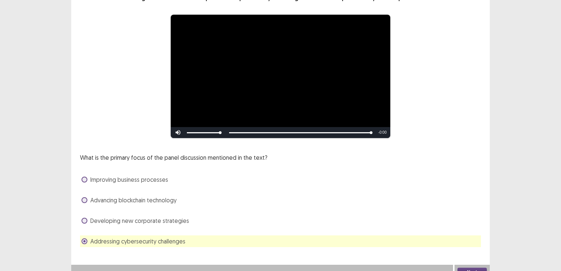
scroll to position [60, 0]
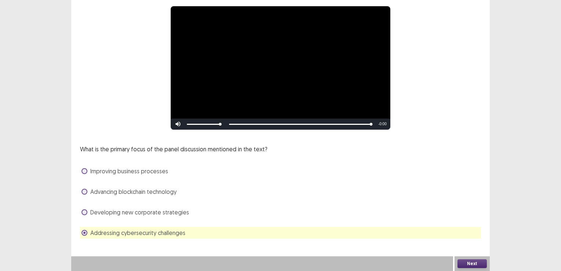
click at [464, 263] on button "Next" at bounding box center [471, 263] width 29 height 9
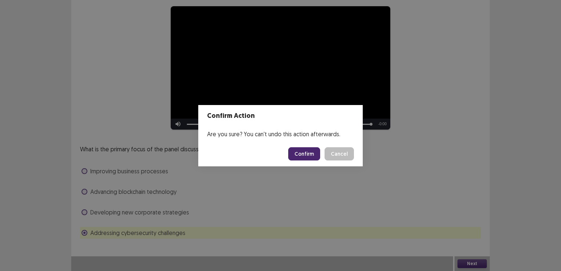
click at [311, 155] on button "Confirm" at bounding box center [304, 153] width 32 height 13
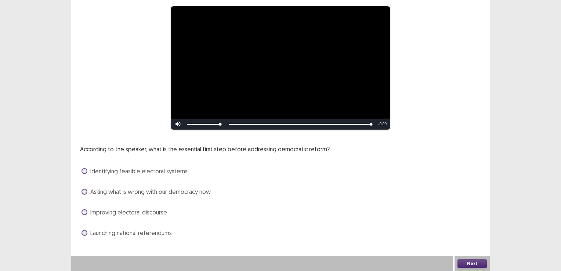
click at [83, 238] on div "Launching national referendums" at bounding box center [280, 233] width 401 height 12
click at [85, 233] on span at bounding box center [84, 233] width 6 height 6
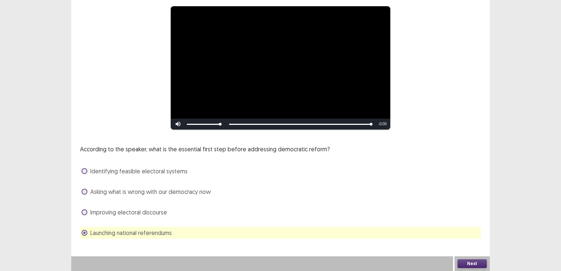
click at [471, 262] on button "Next" at bounding box center [471, 263] width 29 height 9
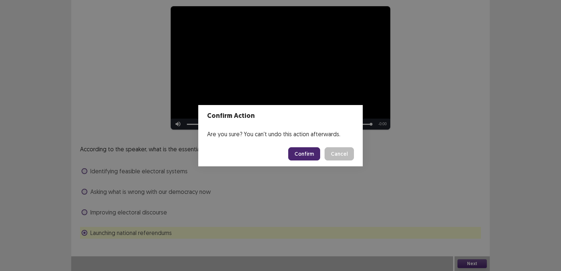
drag, startPoint x: 306, startPoint y: 158, endPoint x: 317, endPoint y: 172, distance: 18.1
click at [307, 158] on button "Confirm" at bounding box center [304, 153] width 32 height 13
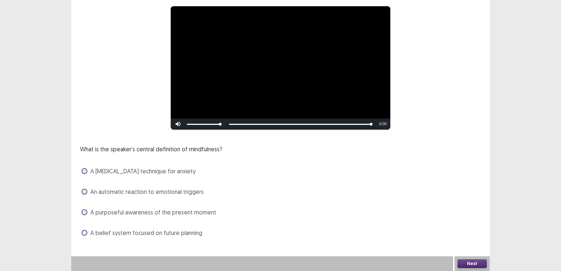
click at [81, 212] on label "A purposeful awareness of the present moment" at bounding box center [148, 212] width 135 height 9
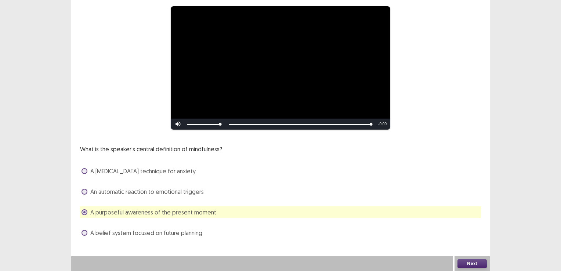
click at [469, 265] on button "Next" at bounding box center [471, 263] width 29 height 9
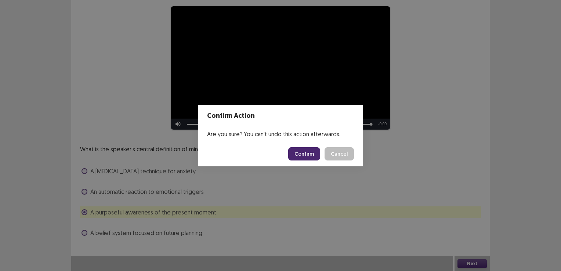
click at [301, 157] on button "Confirm" at bounding box center [304, 153] width 32 height 13
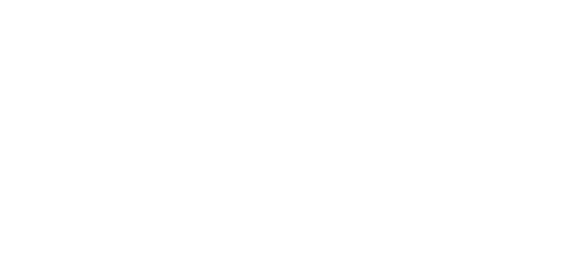
scroll to position [0, 0]
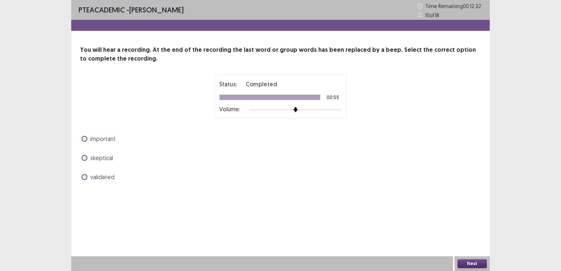
click at [85, 138] on span at bounding box center [84, 139] width 6 height 6
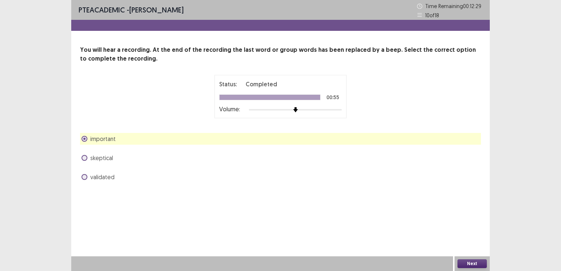
click at [473, 263] on button "Next" at bounding box center [471, 263] width 29 height 9
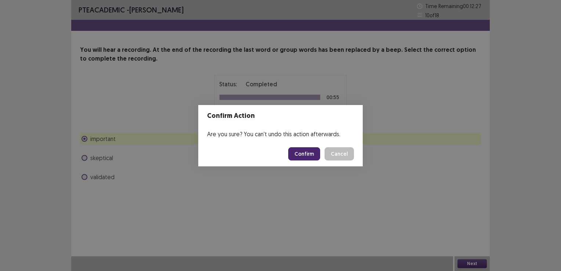
click at [307, 155] on button "Confirm" at bounding box center [304, 153] width 32 height 13
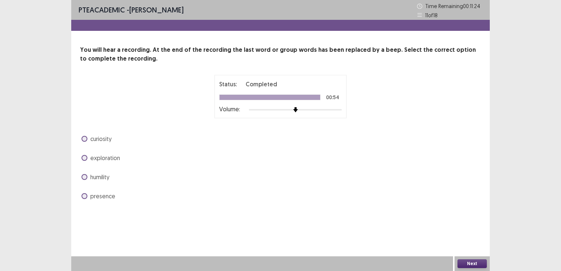
click at [87, 175] on span at bounding box center [84, 177] width 6 height 6
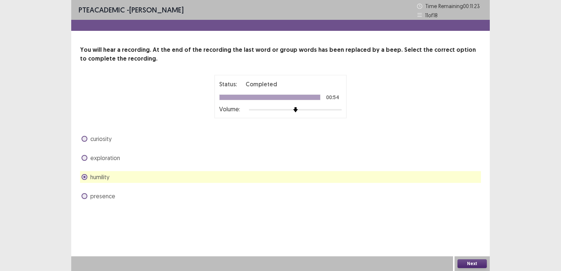
click at [473, 265] on button "Next" at bounding box center [471, 263] width 29 height 9
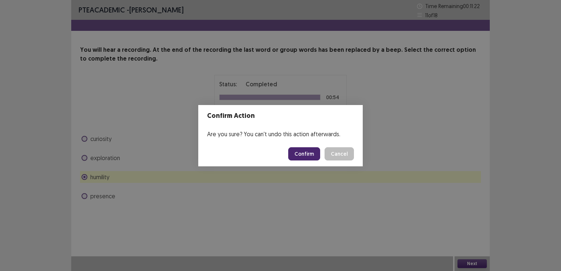
click at [299, 151] on button "Confirm" at bounding box center [304, 153] width 32 height 13
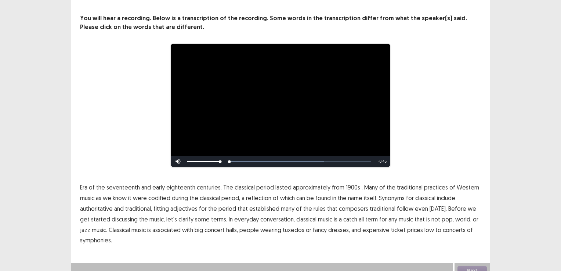
scroll to position [38, 0]
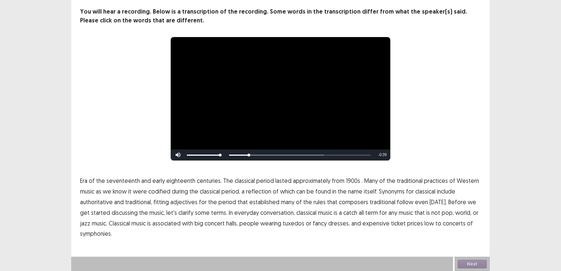
drag, startPoint x: 347, startPoint y: 180, endPoint x: 354, endPoint y: 181, distance: 7.1
click at [347, 180] on span "1900s" at bounding box center [353, 180] width 14 height 9
click at [424, 222] on span "low" at bounding box center [429, 223] width 10 height 9
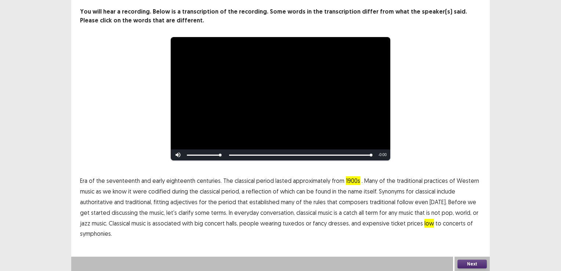
click at [376, 202] on span "traditional" at bounding box center [382, 201] width 26 height 9
click at [462, 263] on button "Next" at bounding box center [471, 263] width 29 height 9
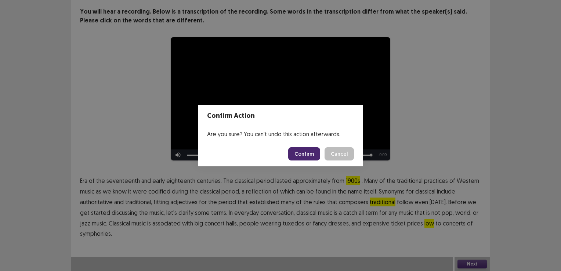
click at [307, 158] on button "Confirm" at bounding box center [304, 153] width 32 height 13
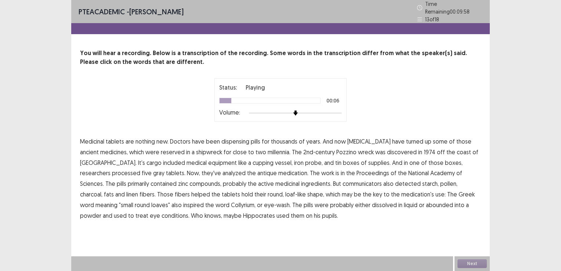
click at [371, 139] on span "[MEDICAL_DATA]" at bounding box center [368, 141] width 43 height 9
click at [140, 168] on span "processed" at bounding box center [126, 172] width 28 height 9
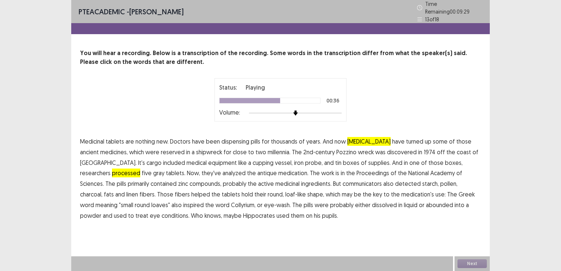
click at [342, 183] on span "communicators" at bounding box center [361, 183] width 39 height 9
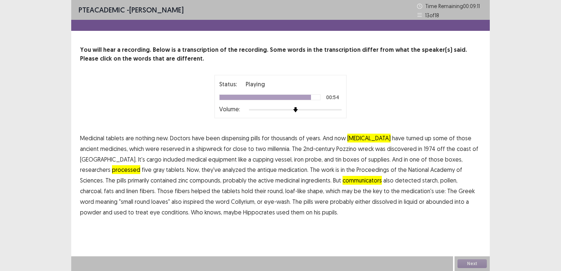
click at [426, 204] on span "abounded" at bounding box center [439, 201] width 27 height 9
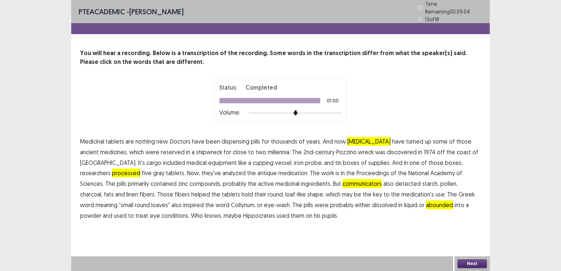
click at [475, 263] on button "Next" at bounding box center [471, 263] width 29 height 9
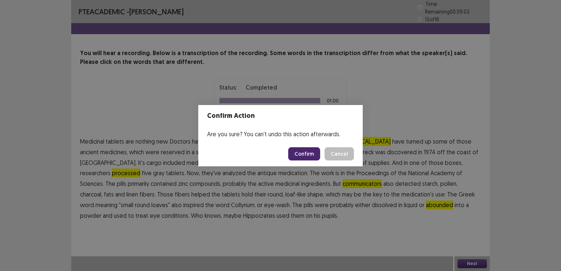
click at [303, 155] on button "Confirm" at bounding box center [304, 153] width 32 height 13
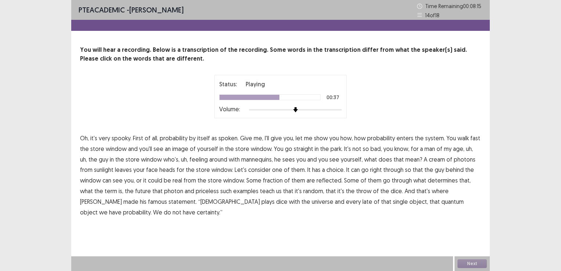
drag, startPoint x: 165, startPoint y: 181, endPoint x: 250, endPoint y: 193, distance: 86.0
click at [183, 182] on span "from" at bounding box center [189, 180] width 12 height 9
click at [175, 186] on p "Oh, it's very spooky. First of all, probability by itself as spoken. Give me, I…" at bounding box center [280, 175] width 401 height 84
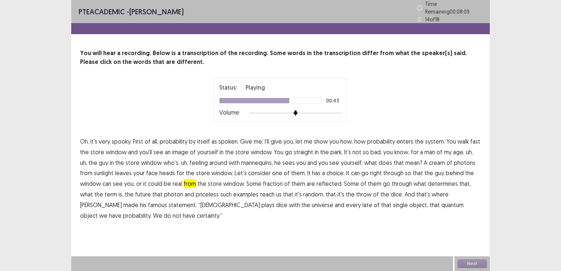
click at [196, 193] on span "priceless" at bounding box center [207, 194] width 23 height 9
click at [362, 201] on span "late" at bounding box center [367, 204] width 10 height 9
click at [463, 264] on button "Next" at bounding box center [471, 263] width 29 height 9
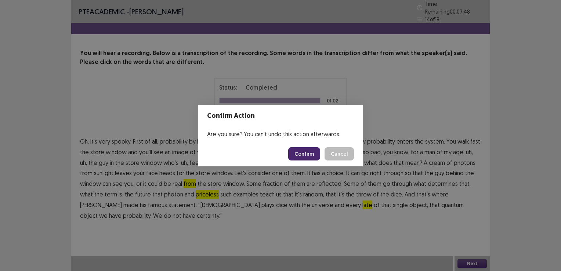
click at [303, 156] on button "Confirm" at bounding box center [304, 153] width 32 height 13
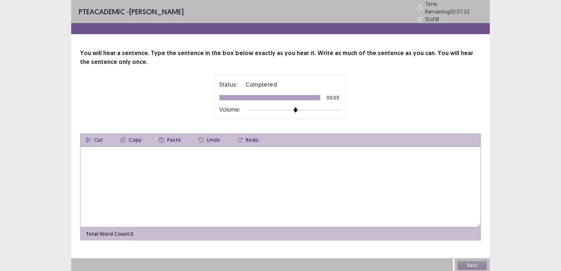
click at [99, 153] on textarea at bounding box center [280, 186] width 401 height 81
type textarea "**********"
click at [466, 265] on button "Next" at bounding box center [471, 265] width 29 height 9
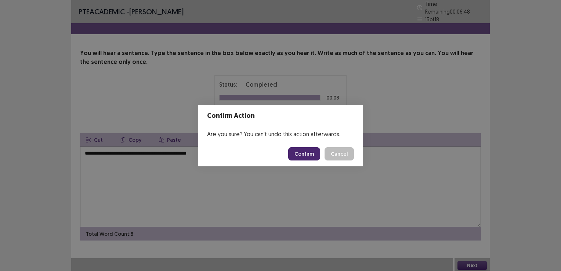
click at [304, 156] on button "Confirm" at bounding box center [304, 153] width 32 height 13
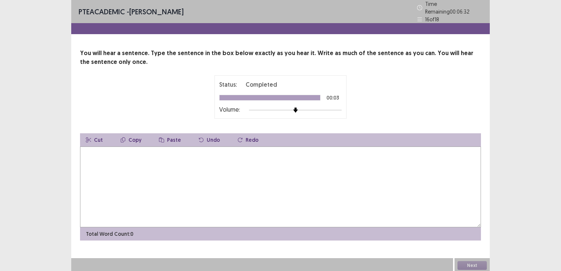
click at [101, 157] on textarea at bounding box center [280, 186] width 401 height 81
type textarea "**********"
click at [469, 263] on button "Next" at bounding box center [471, 265] width 29 height 9
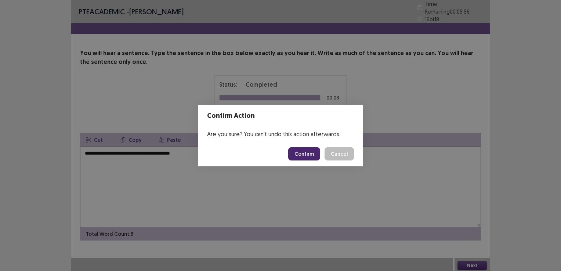
click at [307, 158] on button "Confirm" at bounding box center [304, 153] width 32 height 13
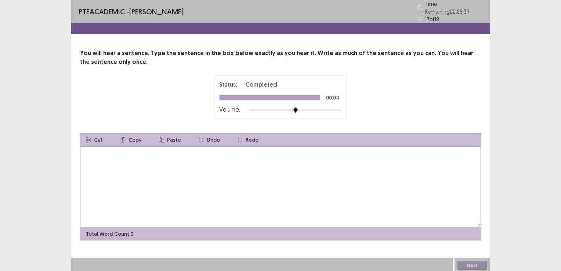
drag, startPoint x: 109, startPoint y: 161, endPoint x: 109, endPoint y: 158, distance: 3.7
click at [109, 161] on textarea at bounding box center [280, 186] width 401 height 81
type textarea "*"
click at [114, 150] on textarea "**********" at bounding box center [280, 186] width 401 height 81
click at [179, 147] on textarea "**********" at bounding box center [280, 186] width 401 height 81
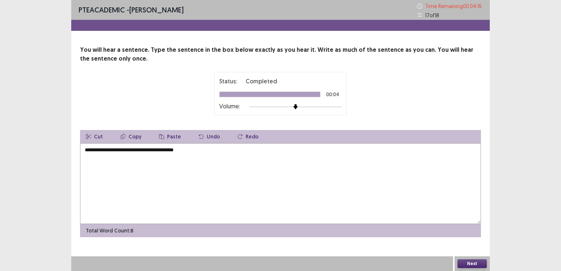
type textarea "**********"
click at [472, 263] on button "Next" at bounding box center [471, 263] width 29 height 9
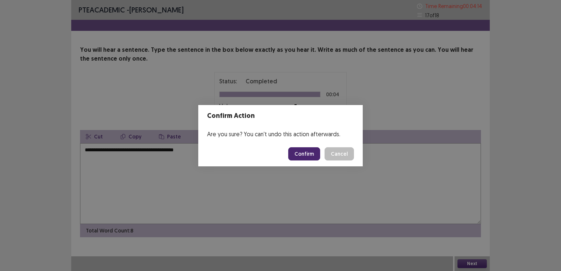
click at [300, 155] on button "Confirm" at bounding box center [304, 153] width 32 height 13
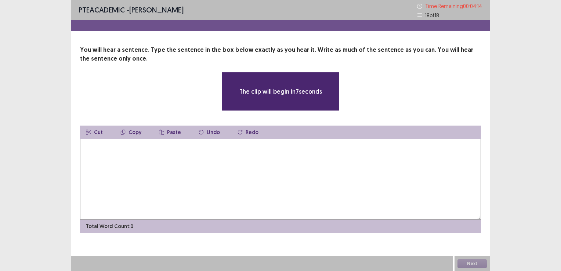
click at [135, 150] on textarea at bounding box center [280, 179] width 401 height 81
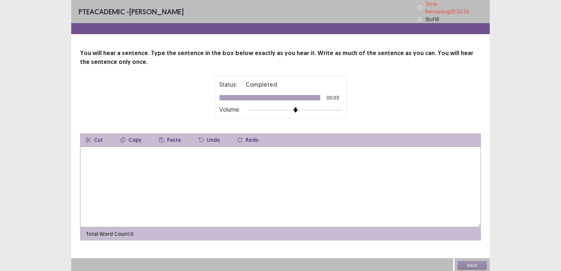
click at [105, 139] on button "Cut" at bounding box center [94, 139] width 29 height 13
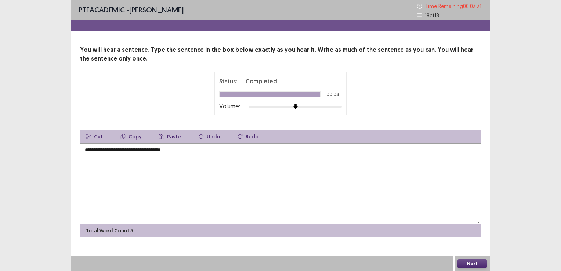
type textarea "**********"
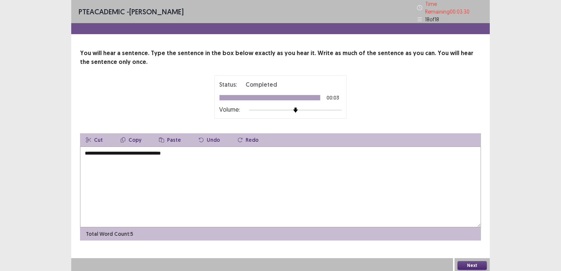
click at [469, 262] on button "Next" at bounding box center [471, 265] width 29 height 9
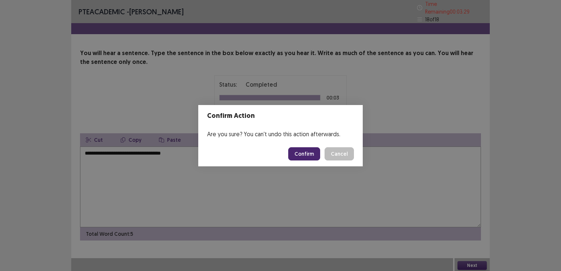
click at [312, 153] on button "Confirm" at bounding box center [304, 153] width 32 height 13
